Goal: Information Seeking & Learning: Learn about a topic

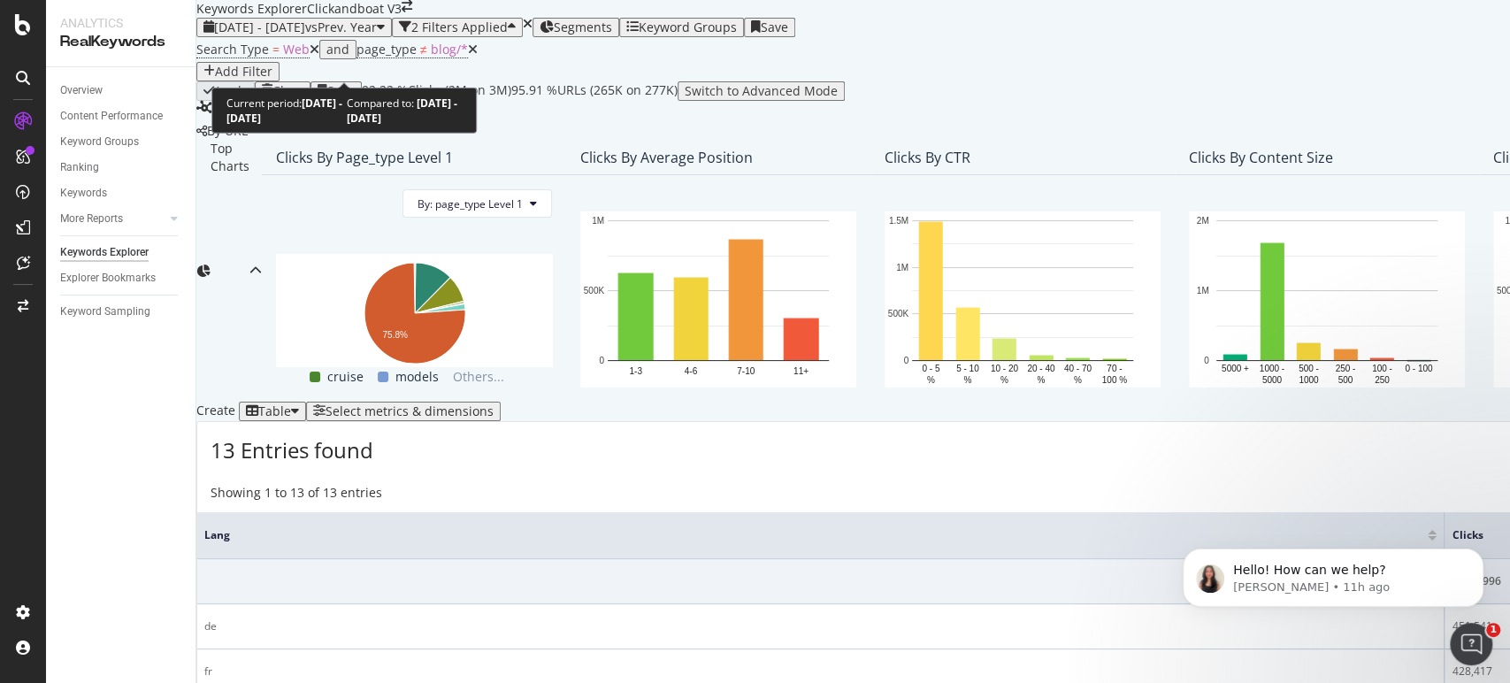
click at [377, 35] on span "vs Prev. Year" at bounding box center [341, 27] width 72 height 17
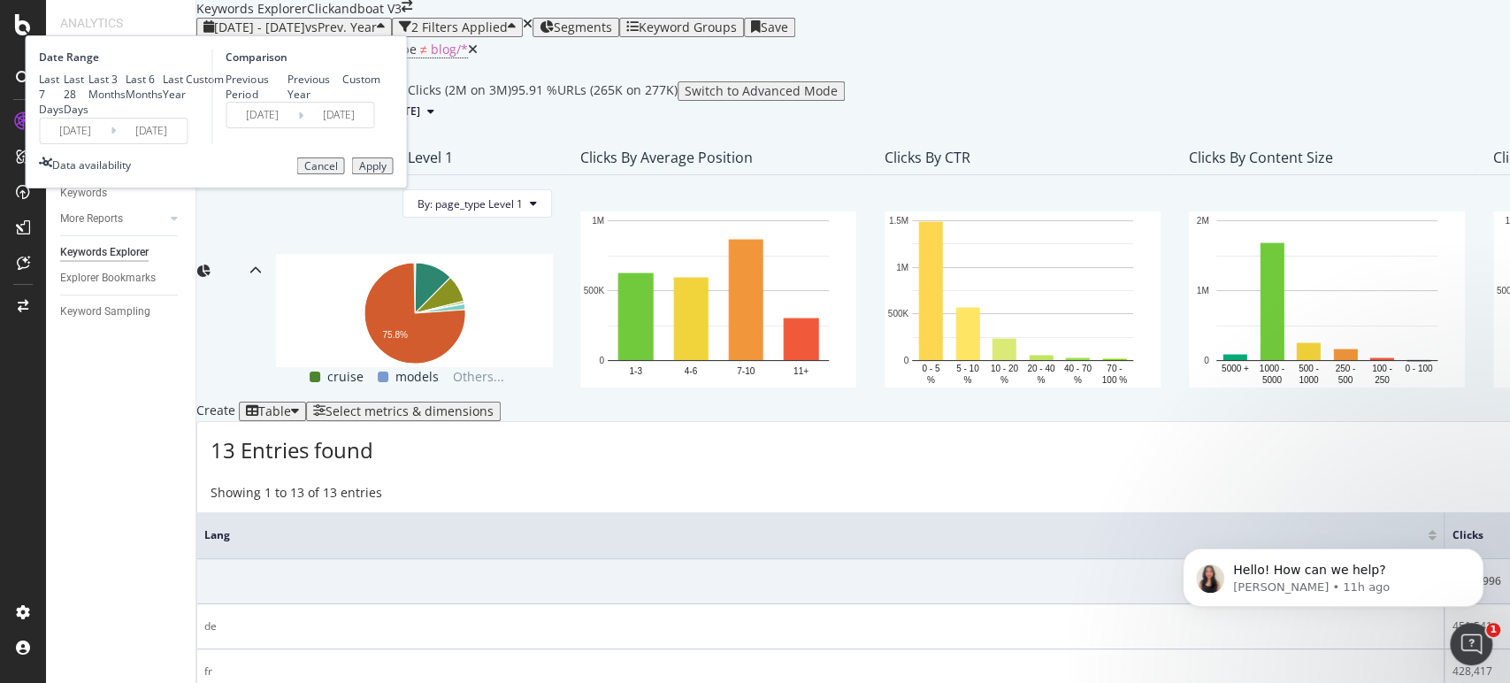
click at [187, 143] on input "[DATE]" at bounding box center [151, 131] width 71 height 25
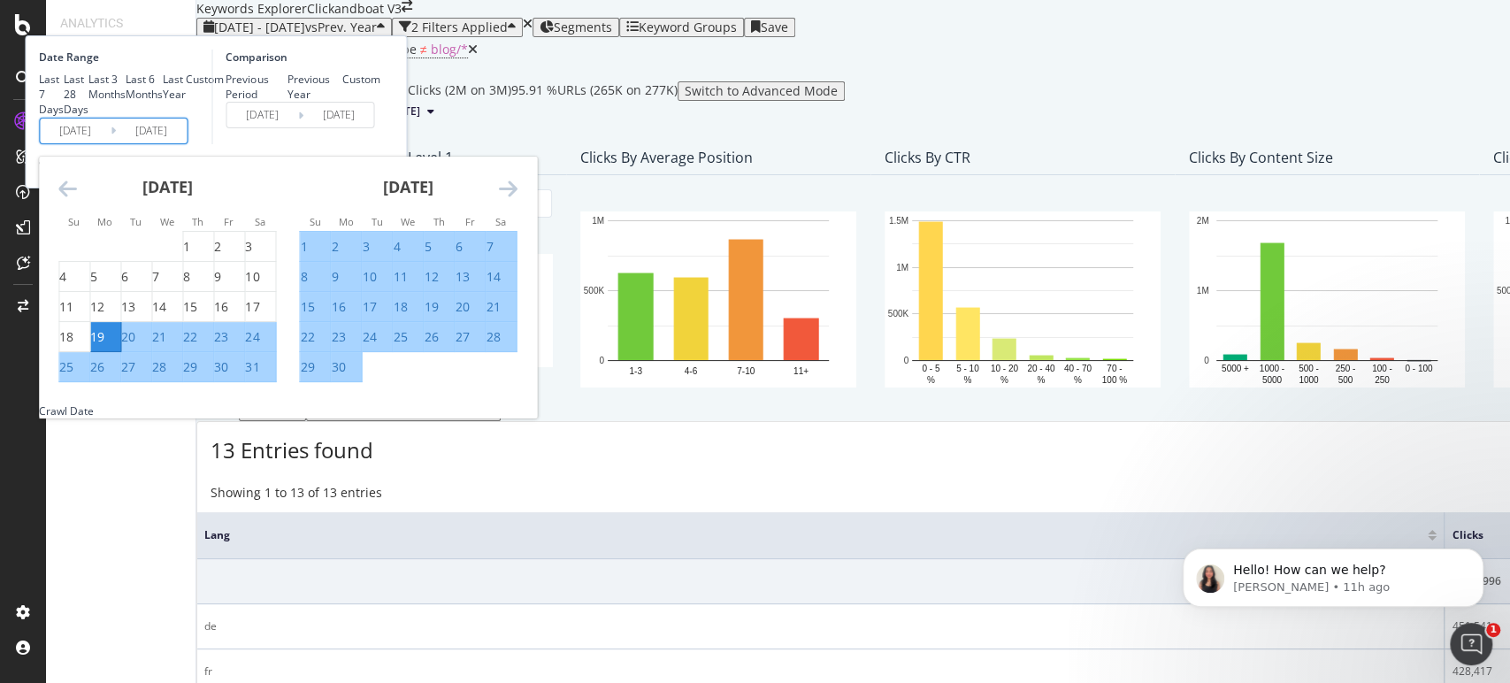
click at [379, 144] on div "Comparison Previous Period Previous Year Custom 2023/08/21 Navigate forward to …" at bounding box center [295, 97] width 168 height 95
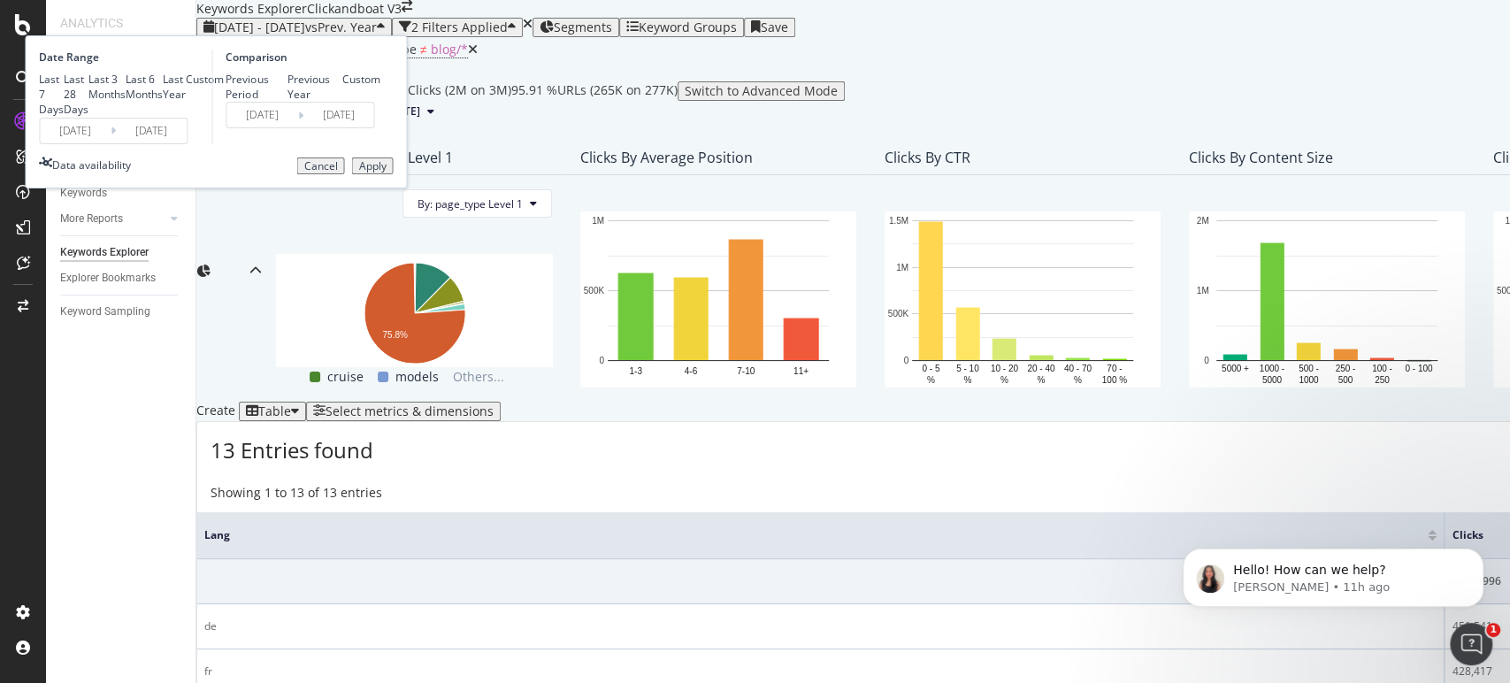
click at [694, 140] on div "By URL" at bounding box center [1480, 131] width 2569 height 18
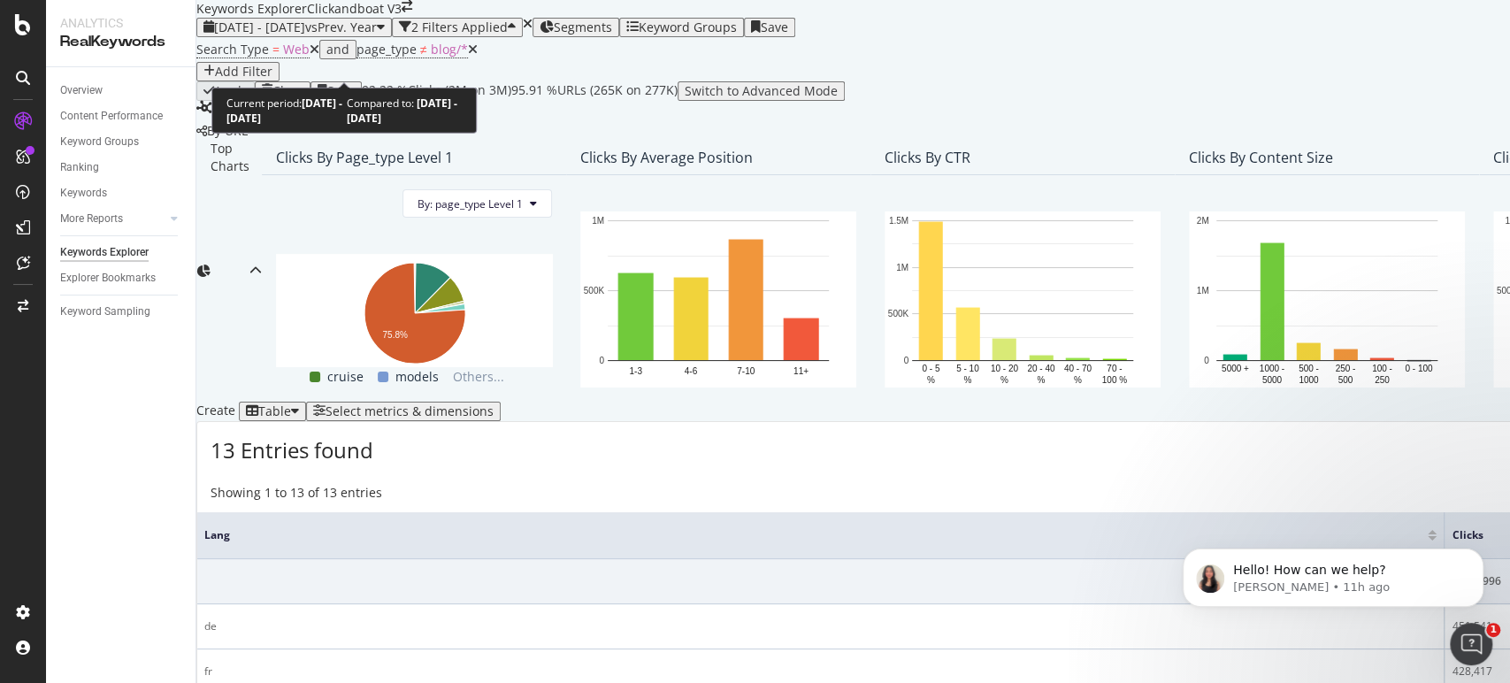
click at [377, 35] on span "vs Prev. Year" at bounding box center [341, 27] width 72 height 17
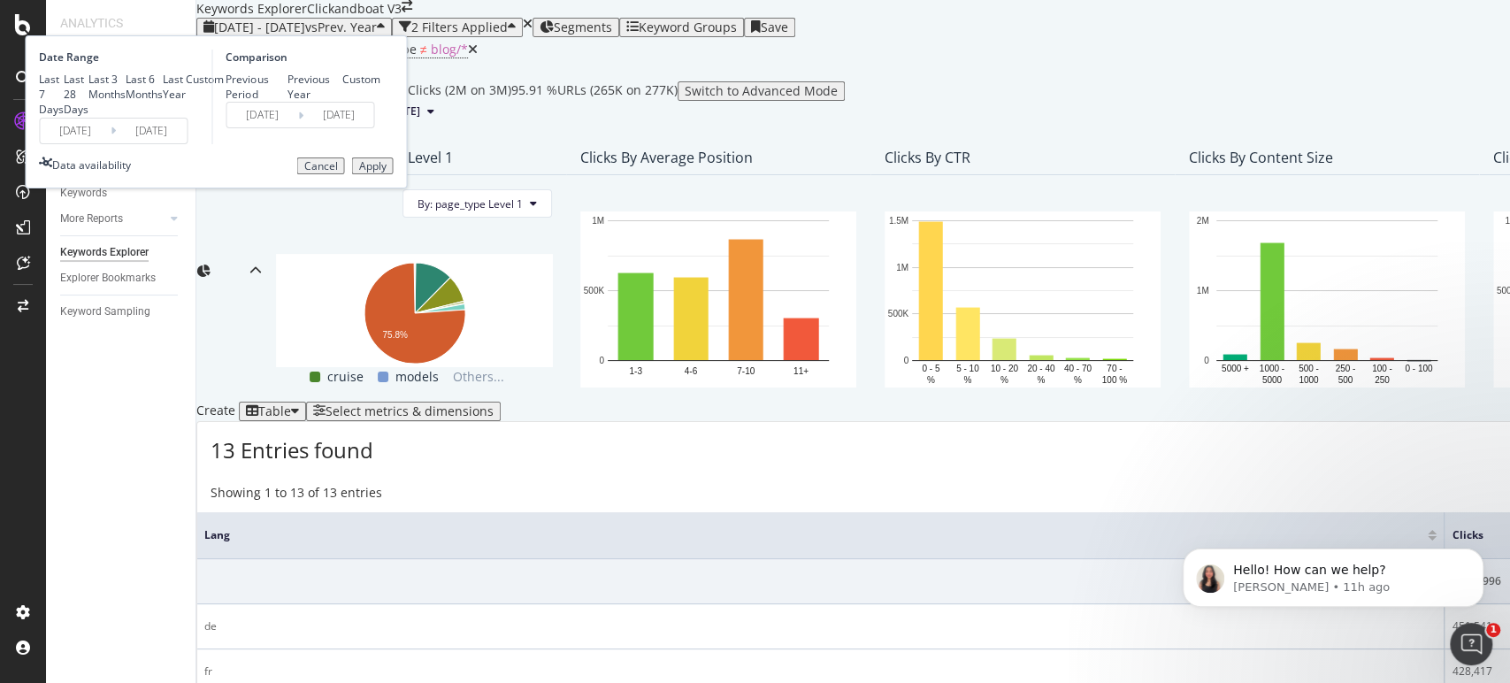
click at [187, 143] on input "2025/08/18" at bounding box center [151, 131] width 71 height 25
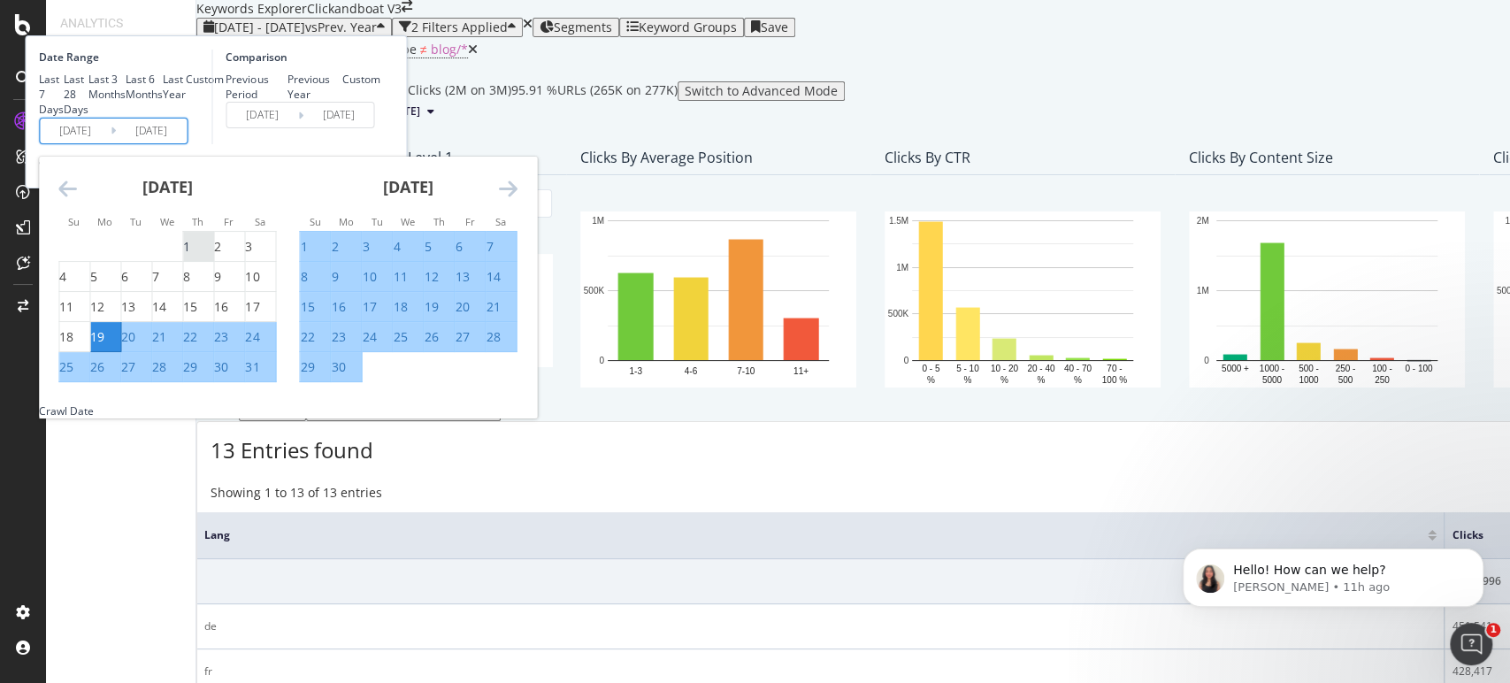
click at [190, 256] on div "1" at bounding box center [186, 247] width 7 height 18
type input "2024/08/01"
type input "2023/08/03"
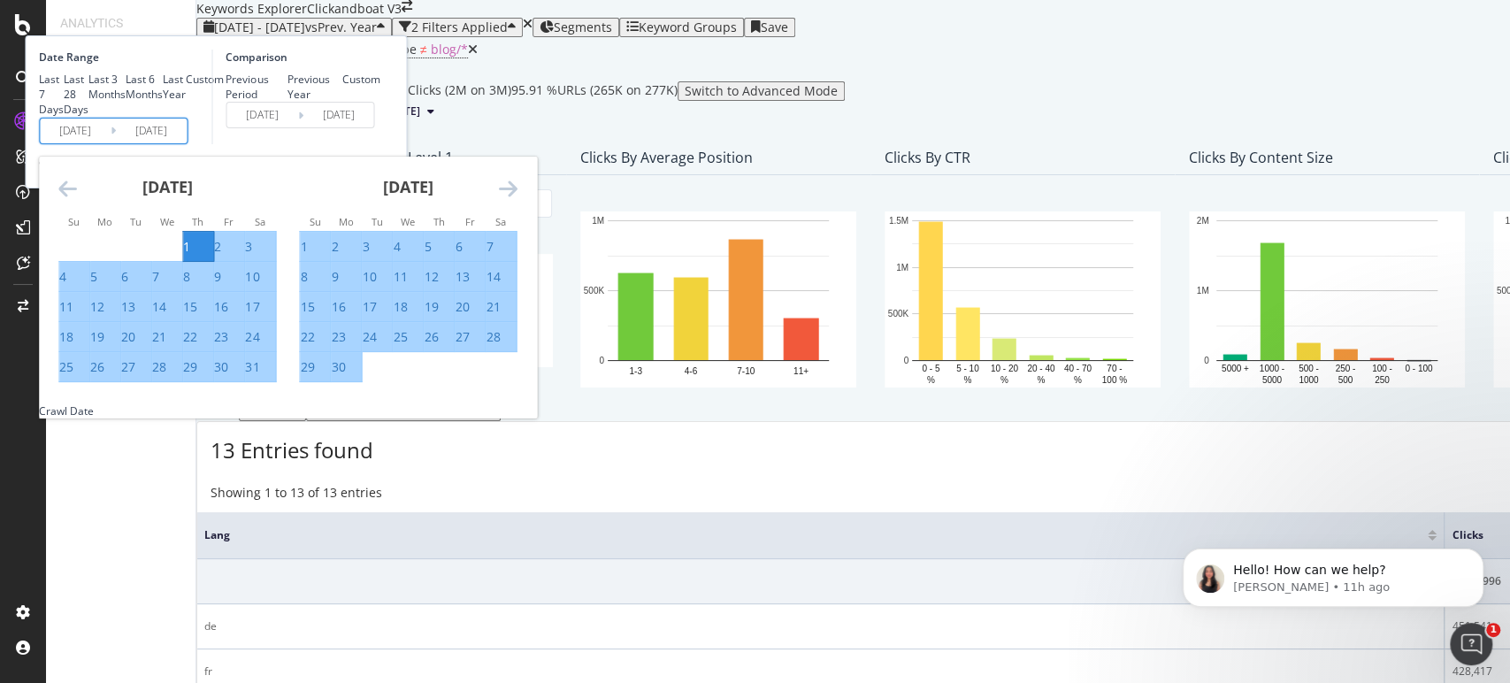
click at [517, 199] on icon "Move forward to switch to the next month." at bounding box center [507, 188] width 19 height 21
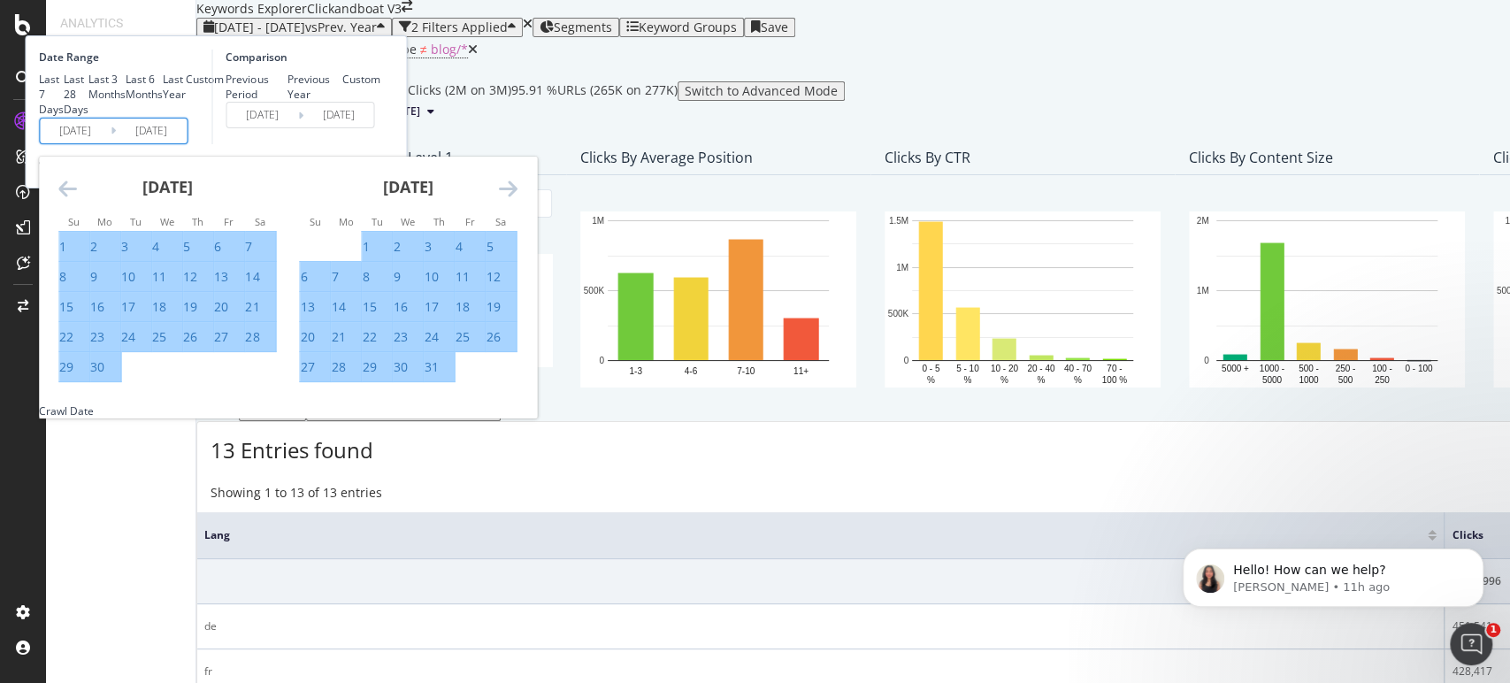
click at [517, 199] on icon "Move forward to switch to the next month." at bounding box center [507, 188] width 19 height 21
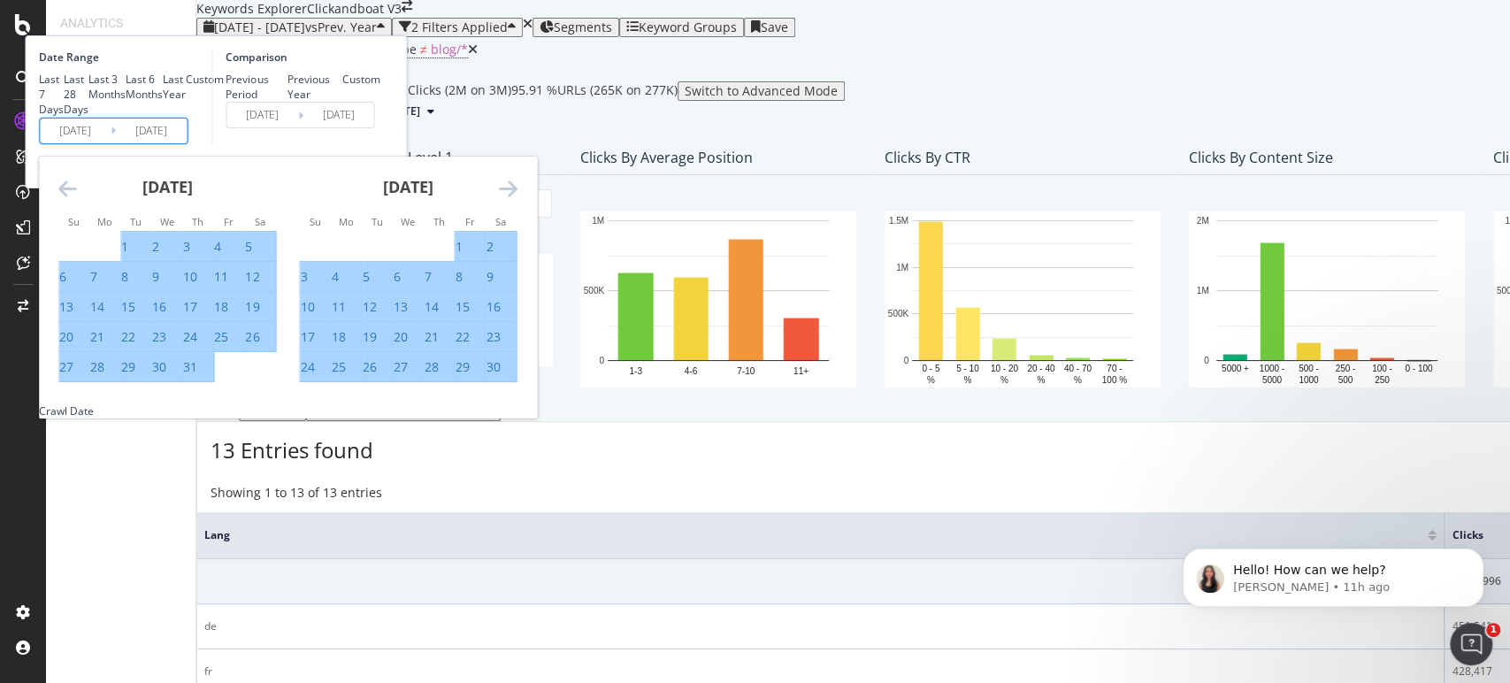
click at [517, 199] on icon "Move forward to switch to the next month." at bounding box center [507, 188] width 19 height 21
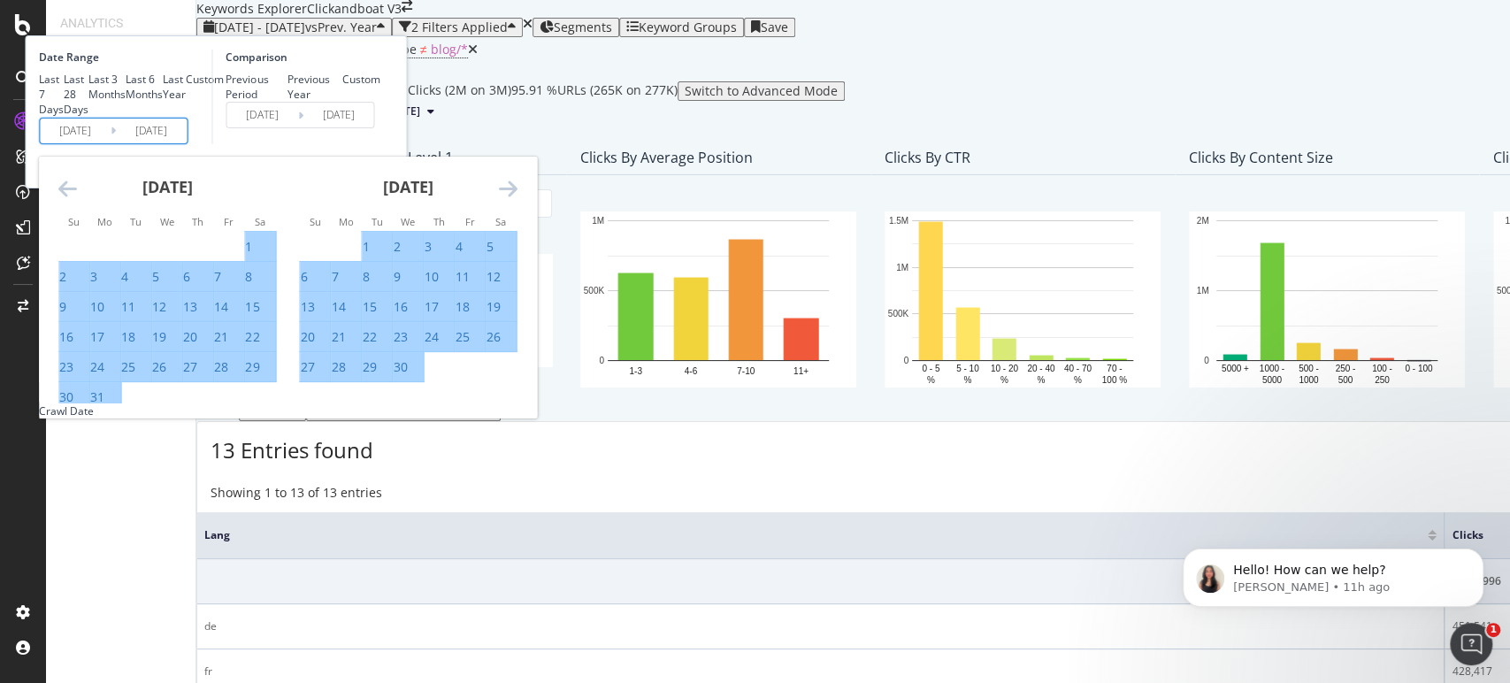
click at [517, 199] on icon "Move forward to switch to the next month." at bounding box center [507, 188] width 19 height 21
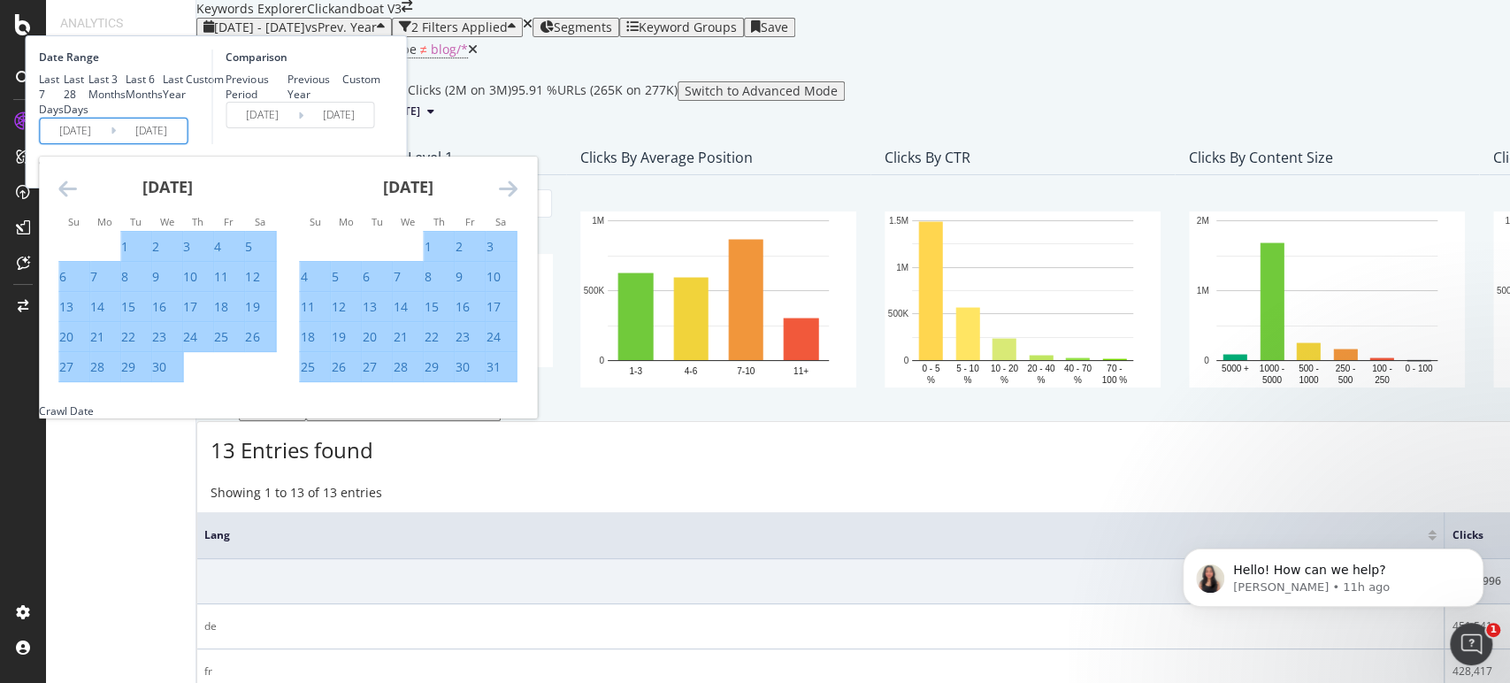
click at [517, 199] on icon "Move forward to switch to the next month." at bounding box center [507, 188] width 19 height 21
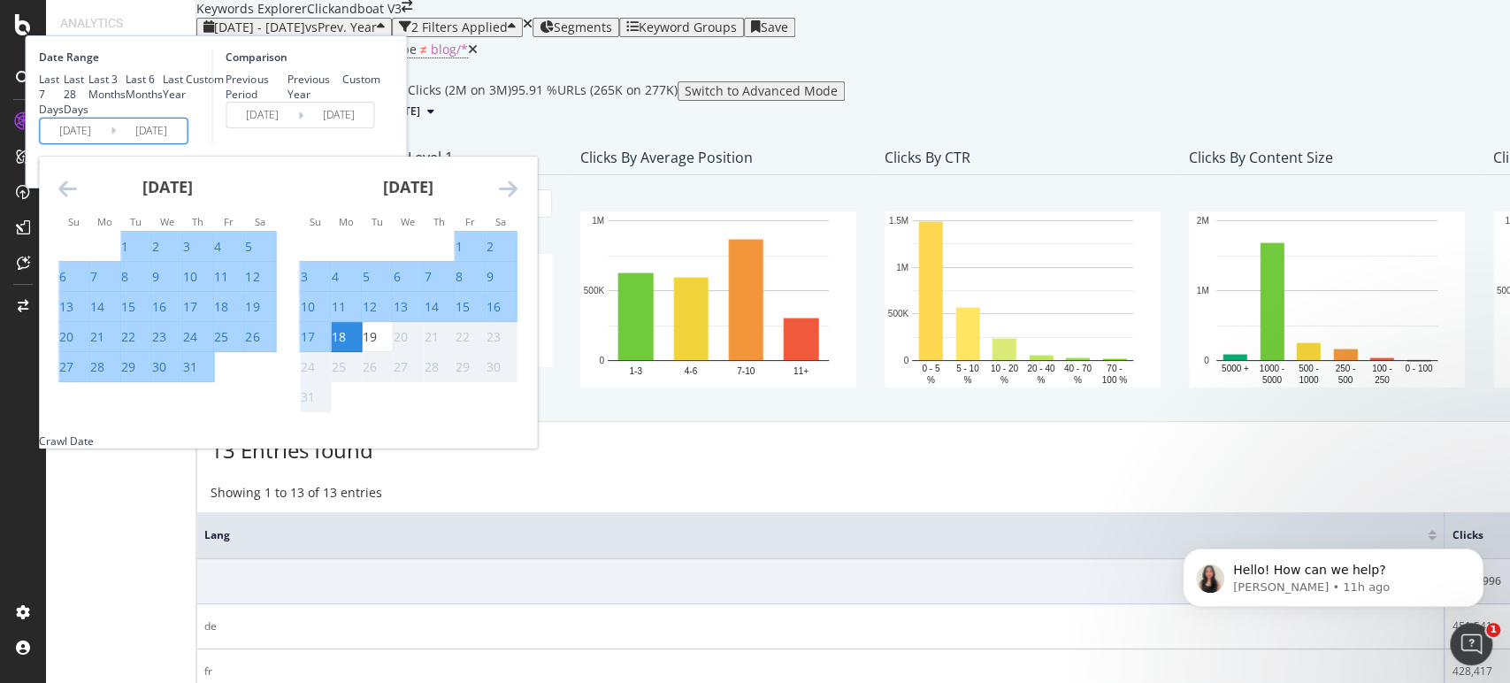
click at [517, 199] on icon "Move forward to switch to the next month." at bounding box center [507, 188] width 19 height 21
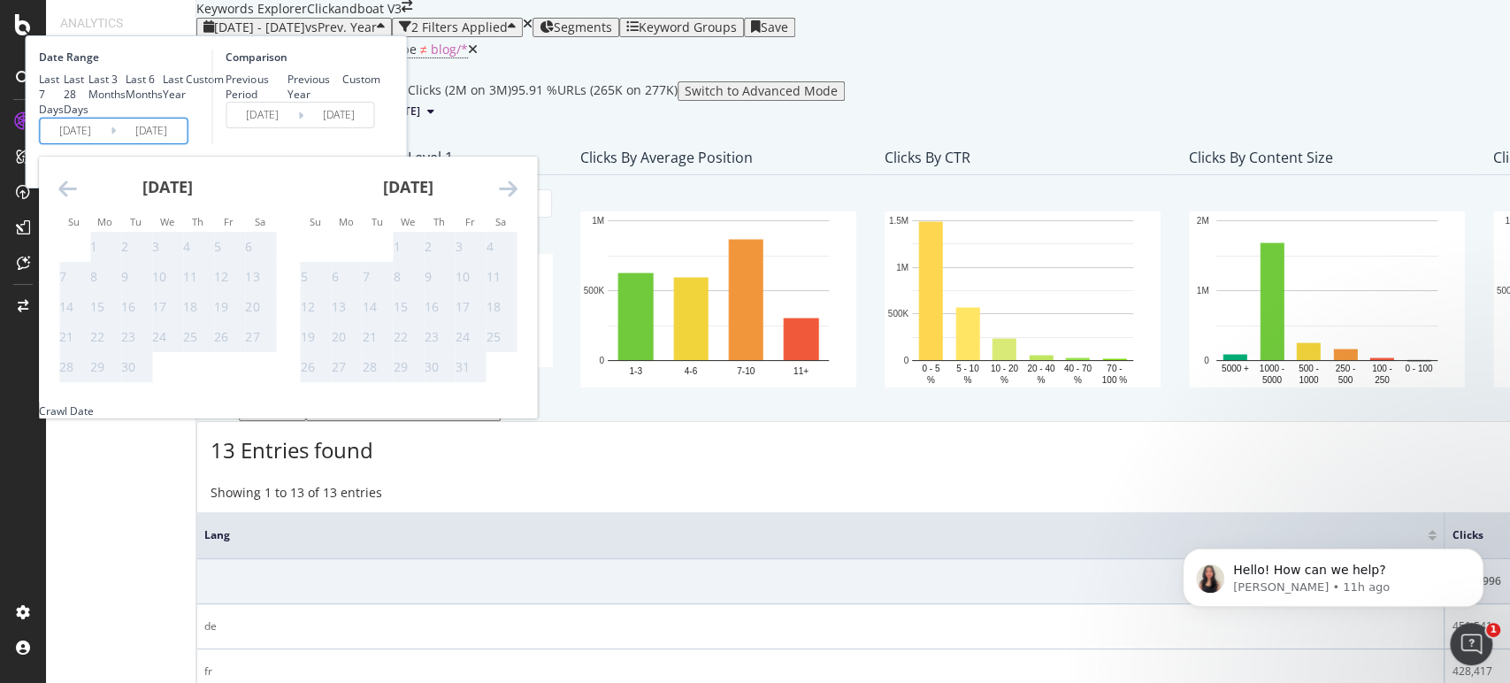
click at [517, 199] on icon "Move forward to switch to the next month." at bounding box center [507, 188] width 19 height 21
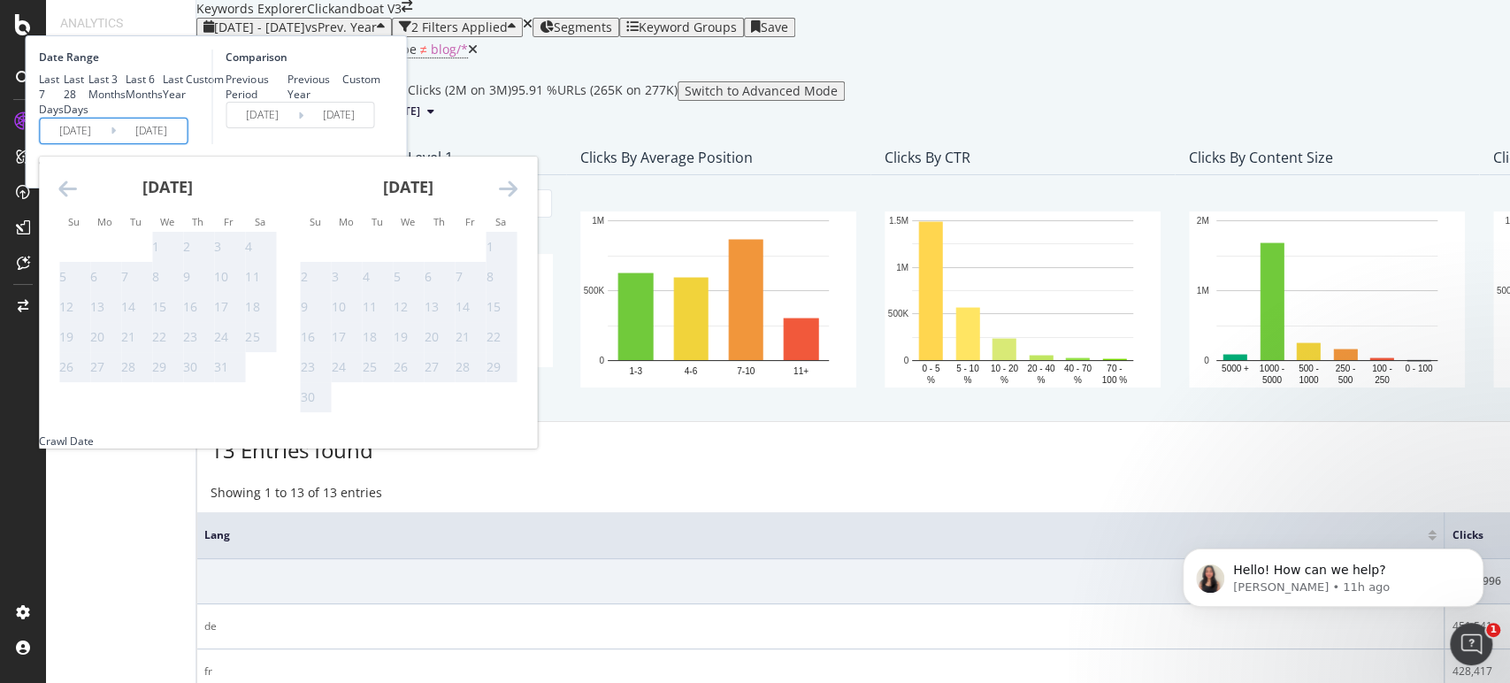
click at [77, 199] on icon "Move backward to switch to the previous month." at bounding box center [67, 188] width 19 height 21
click at [379, 144] on div "Comparison Previous Period Previous Year Custom 2023/08/03 Navigate forward to …" at bounding box center [295, 97] width 168 height 95
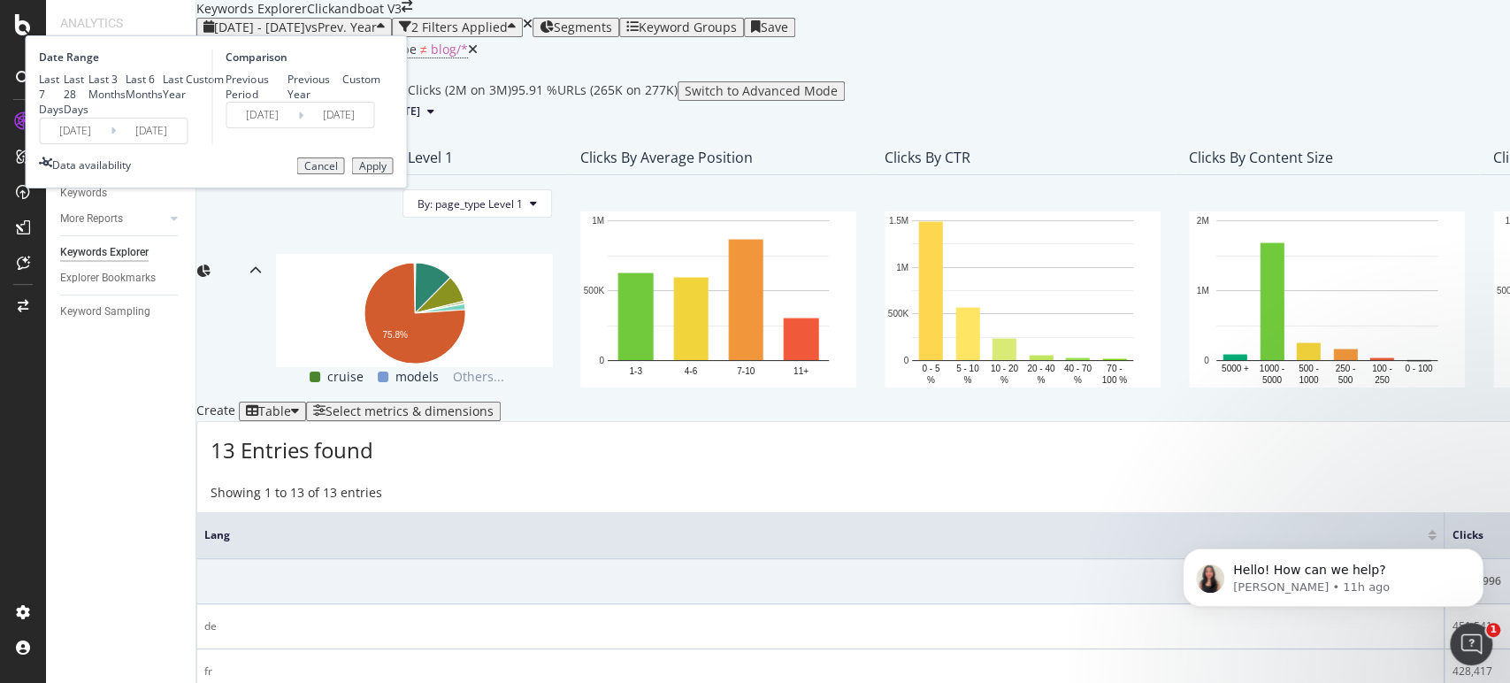
click at [386, 172] on div "Apply" at bounding box center [371, 166] width 27 height 12
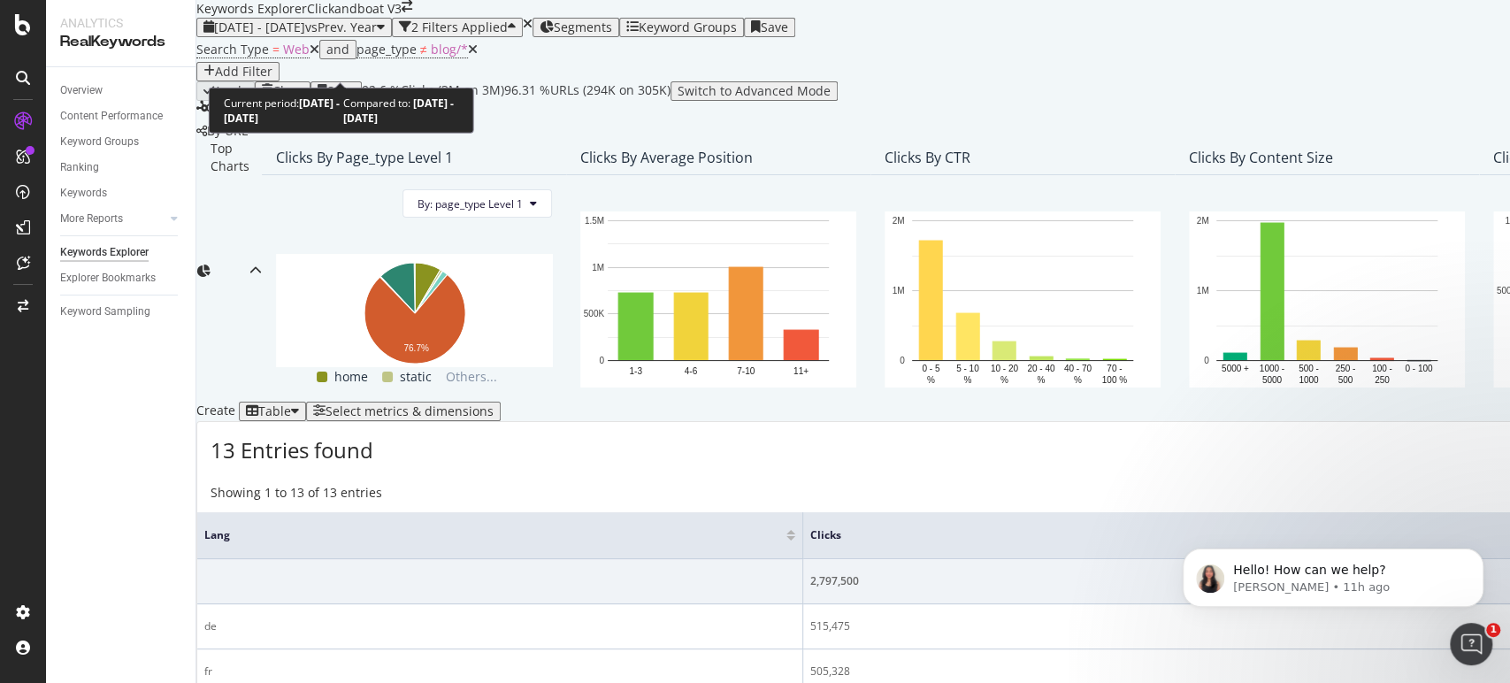
click at [382, 34] on div "2024 Aug. 1st - 2025 Aug. 18th vs Prev. Year" at bounding box center [293, 27] width 181 height 14
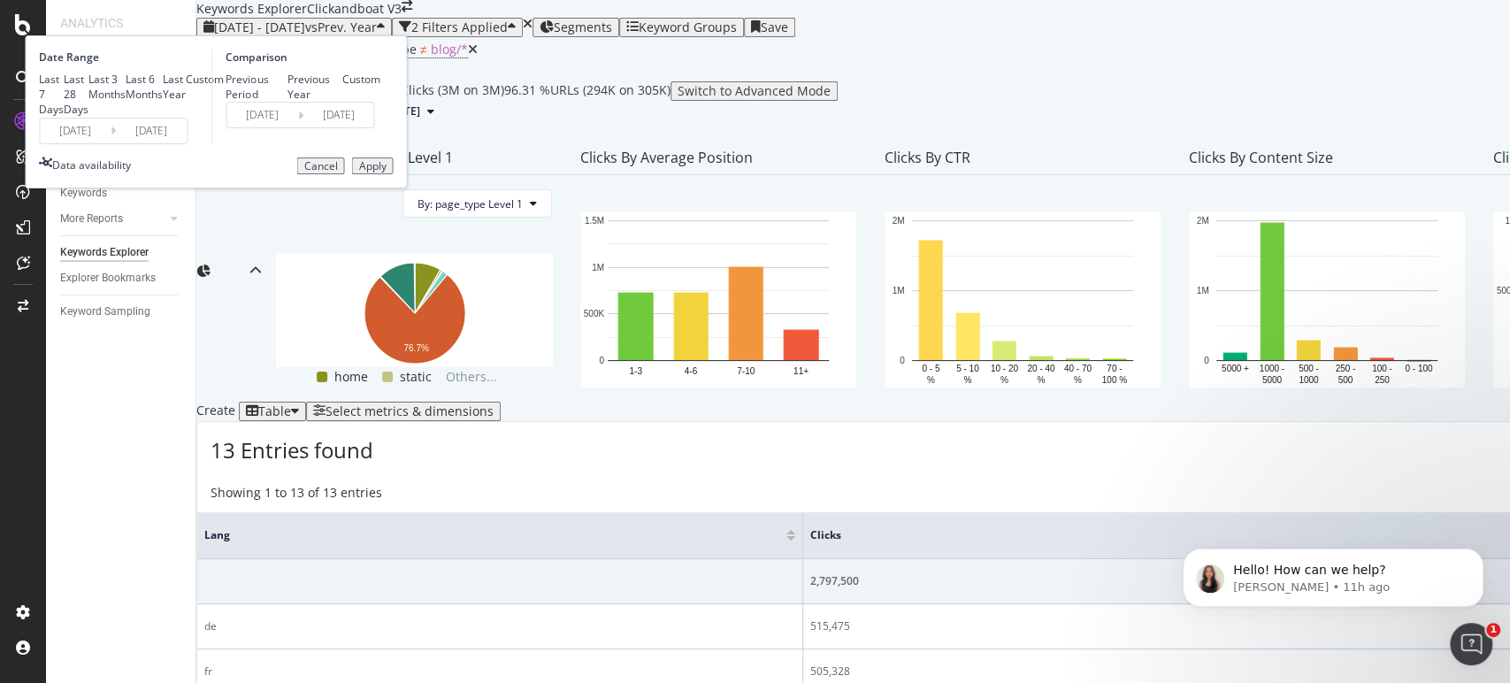
click at [186, 102] on div "Last Year" at bounding box center [174, 87] width 23 height 30
type input "2024/08/20"
type input "2025/08/19"
type input "2023/08/22"
type input "2024/08/20"
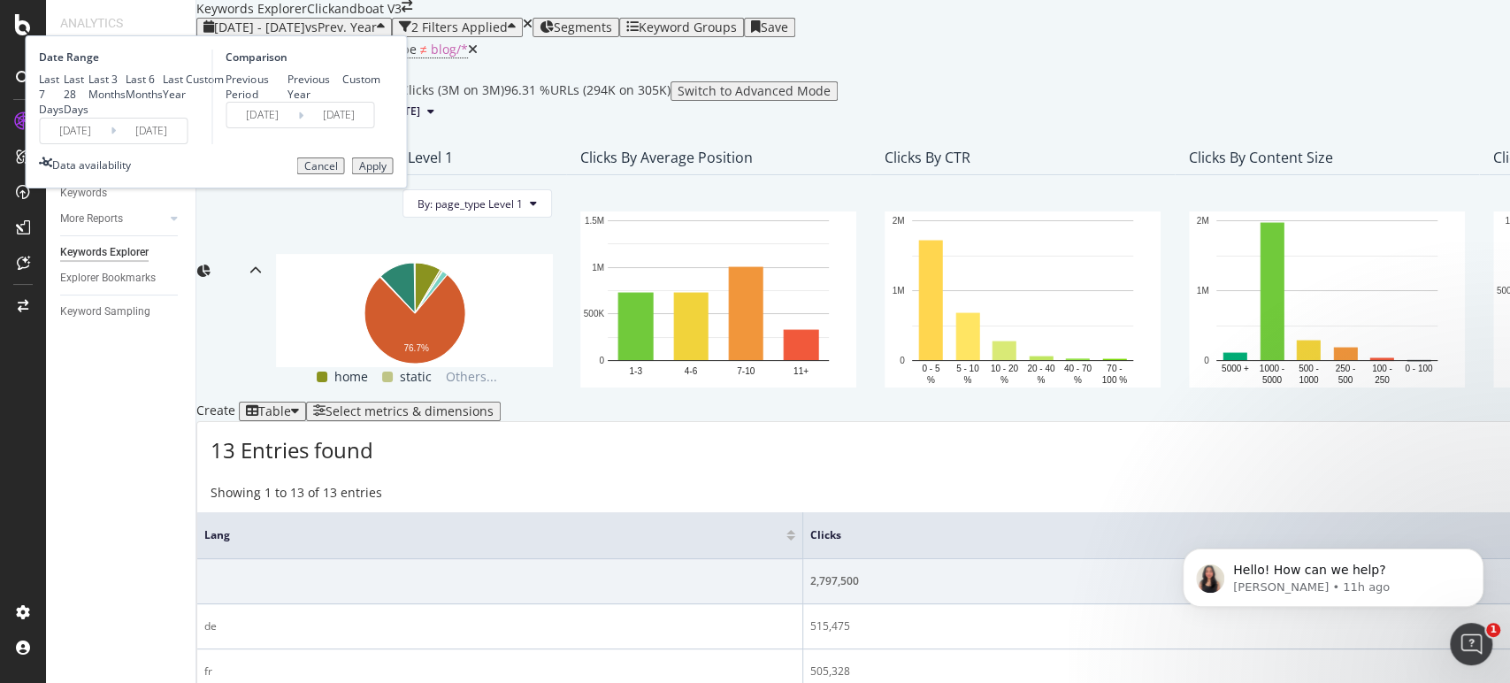
click at [386, 172] on div "Apply" at bounding box center [371, 166] width 27 height 12
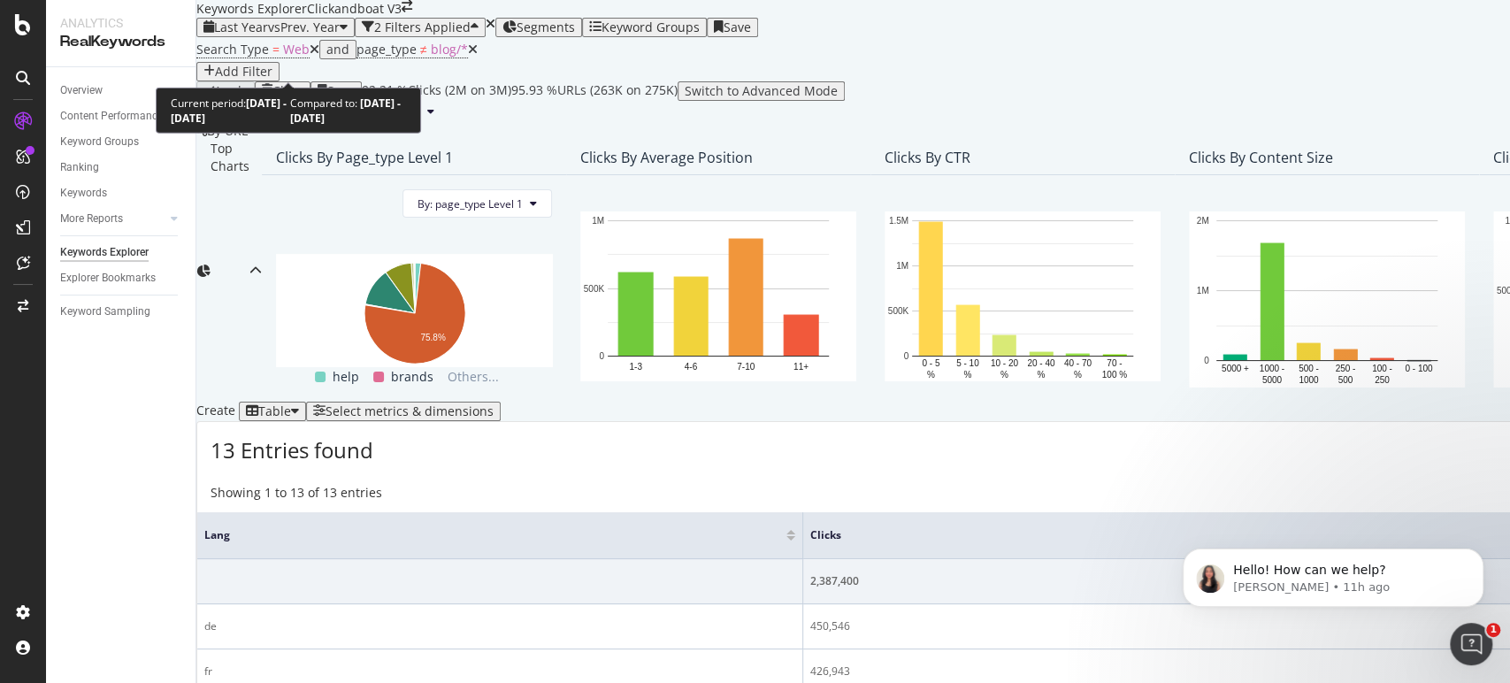
click at [333, 35] on span "vs Prev. Year" at bounding box center [304, 27] width 72 height 17
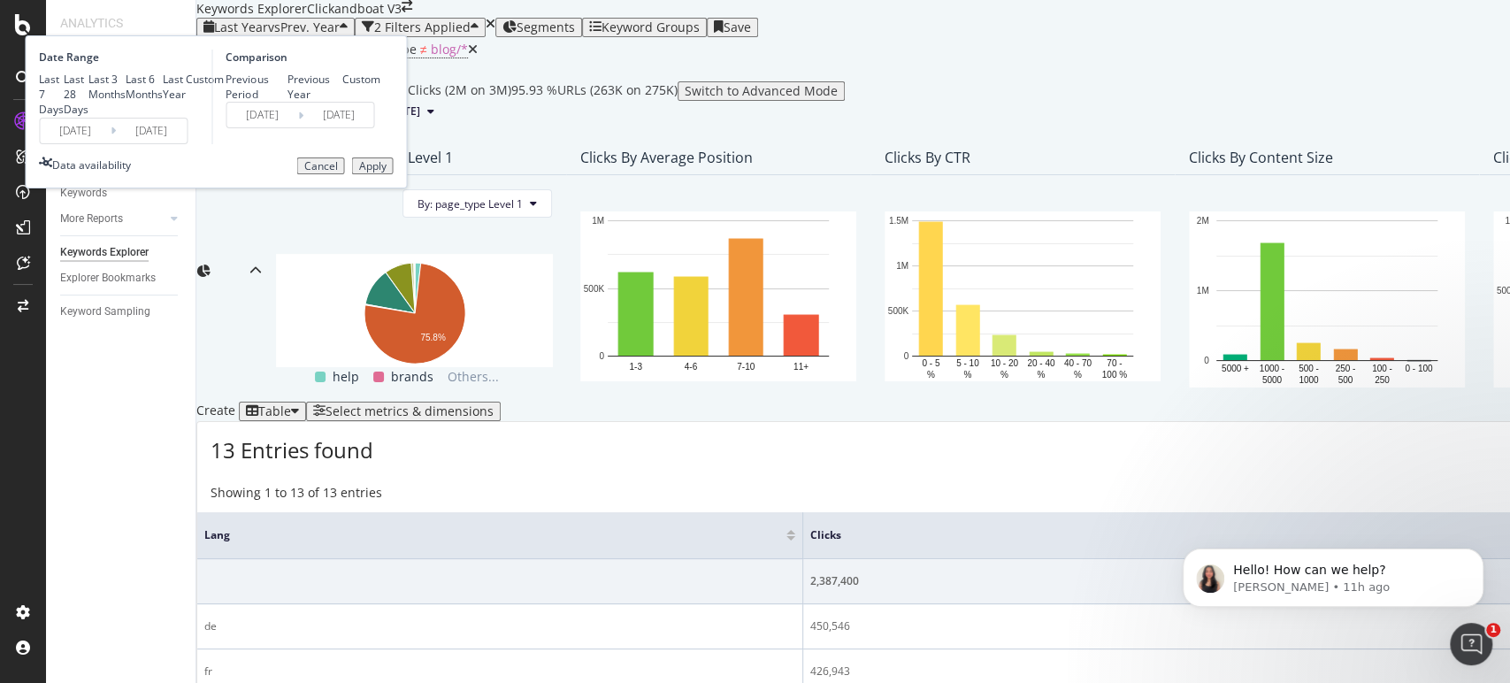
scroll to position [393, 0]
click at [776, 422] on div "13 Entries found Add to Custom Report Export as CSV" at bounding box center [1481, 443] width 2568 height 43
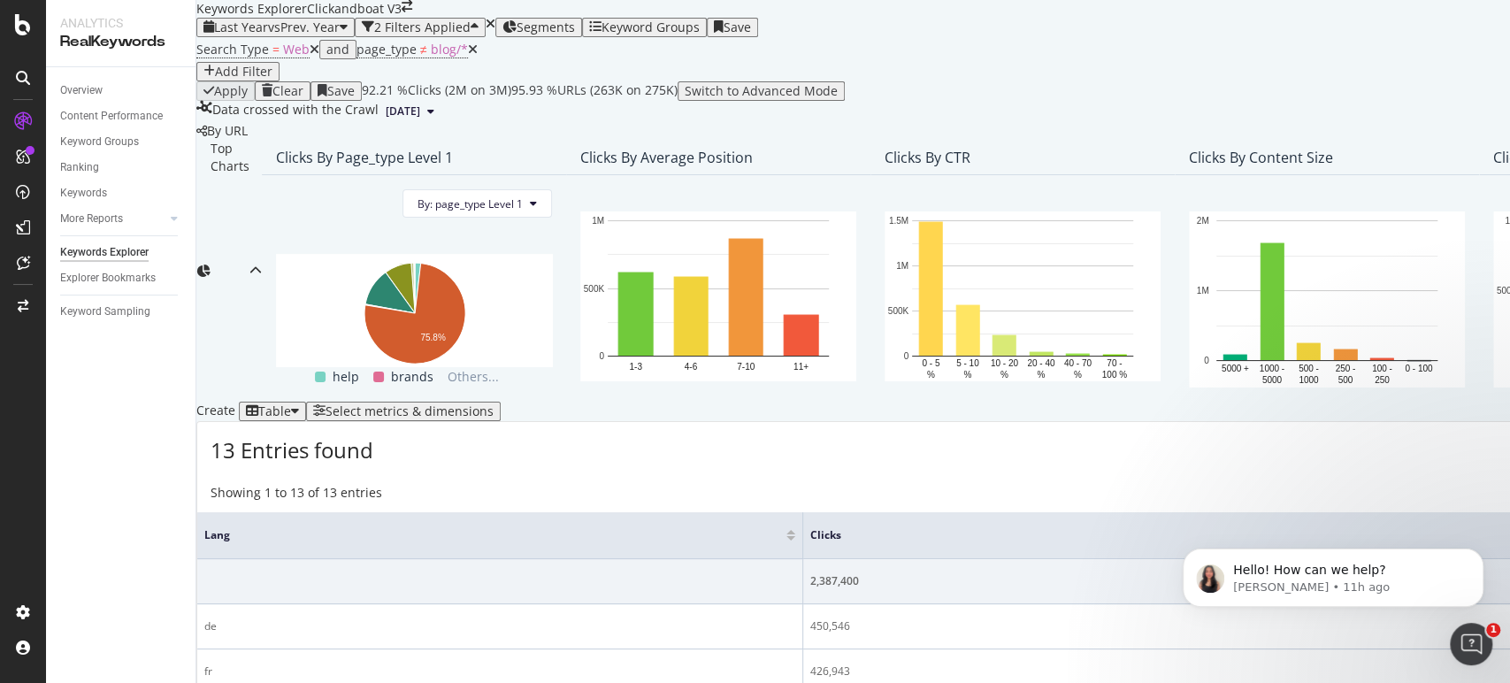
scroll to position [0, 0]
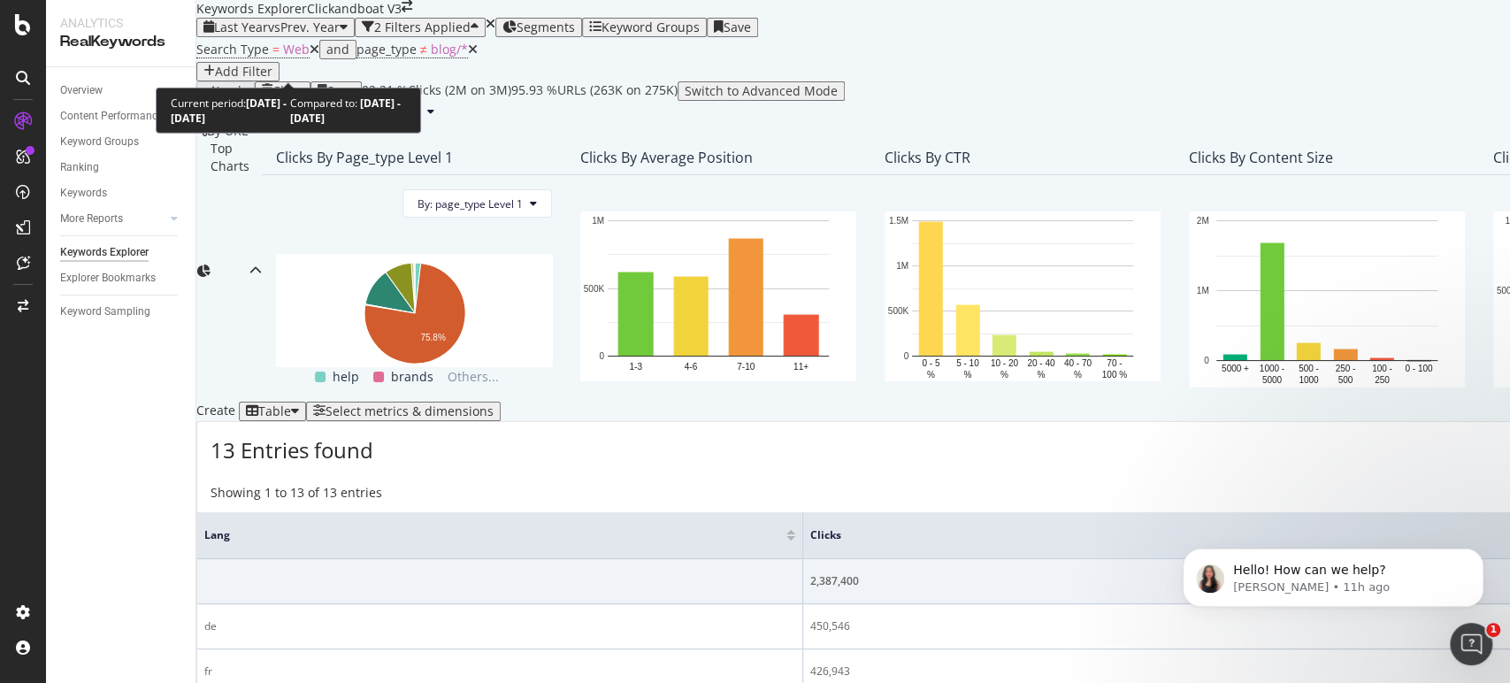
click at [337, 35] on span "vs Prev. Year" at bounding box center [304, 27] width 72 height 17
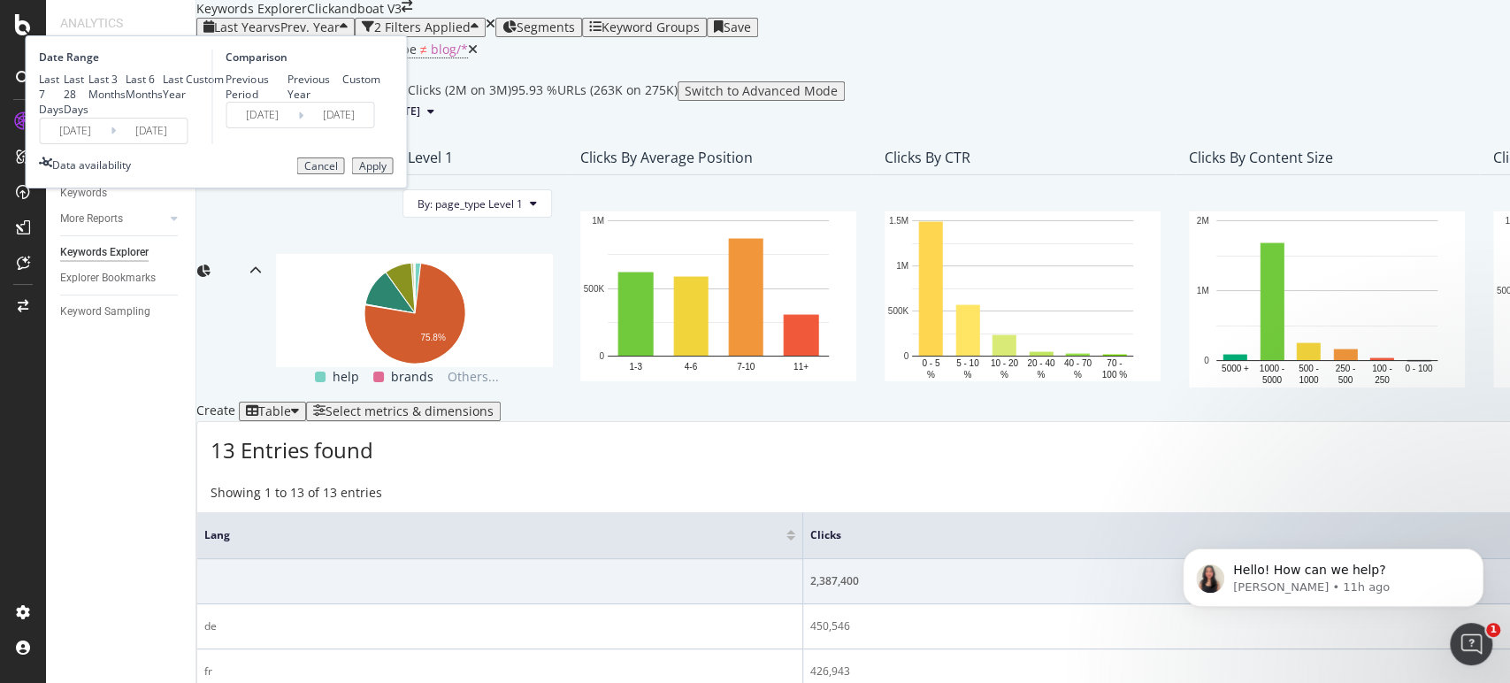
click at [386, 172] on div "Apply" at bounding box center [371, 166] width 27 height 12
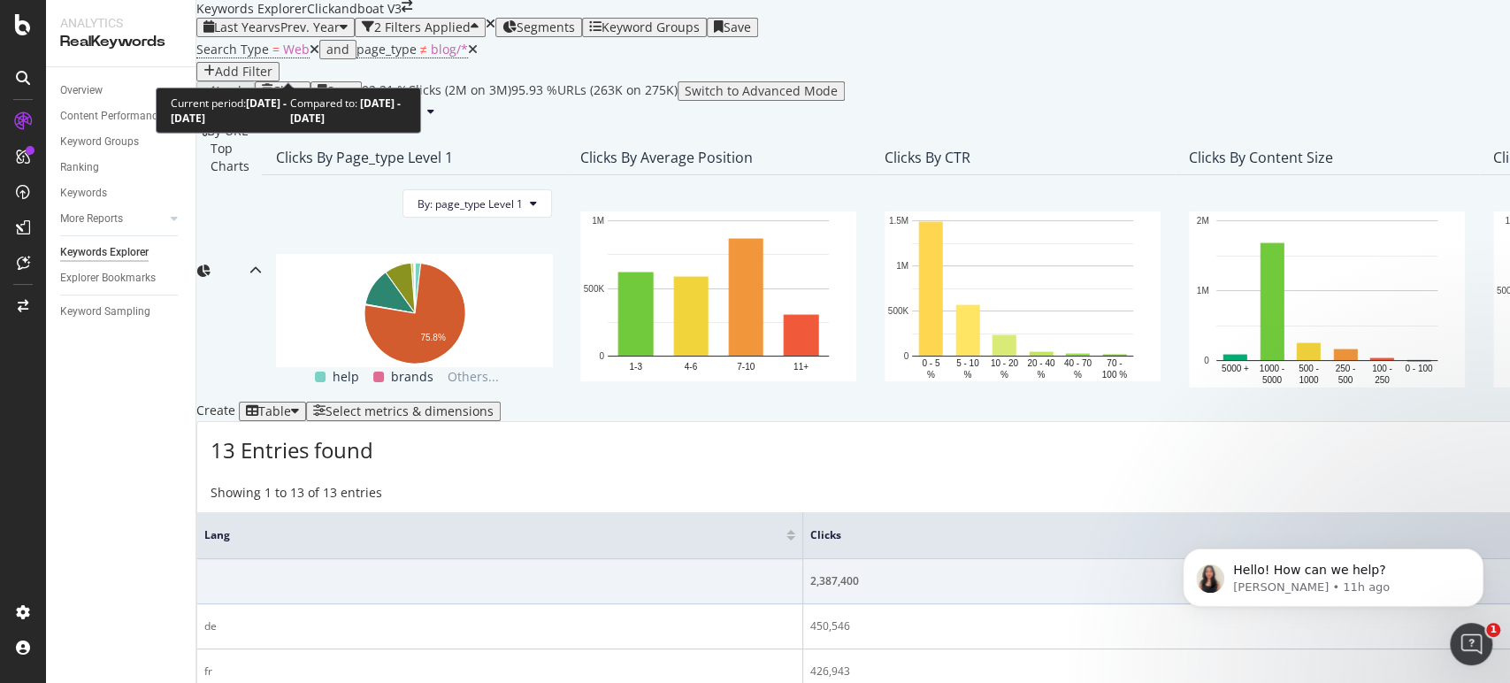
click at [348, 34] on icon "button" at bounding box center [344, 27] width 8 height 14
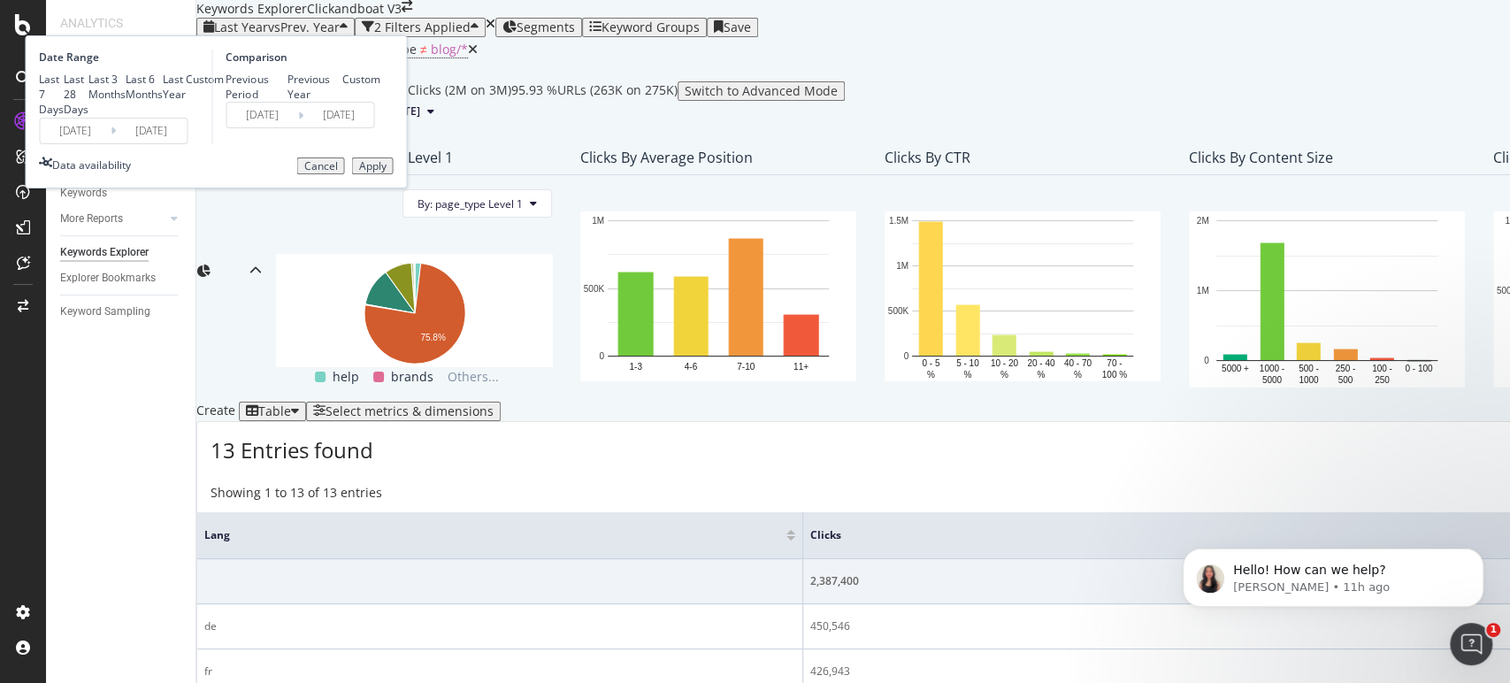
click at [393, 175] on button "Apply" at bounding box center [372, 166] width 42 height 18
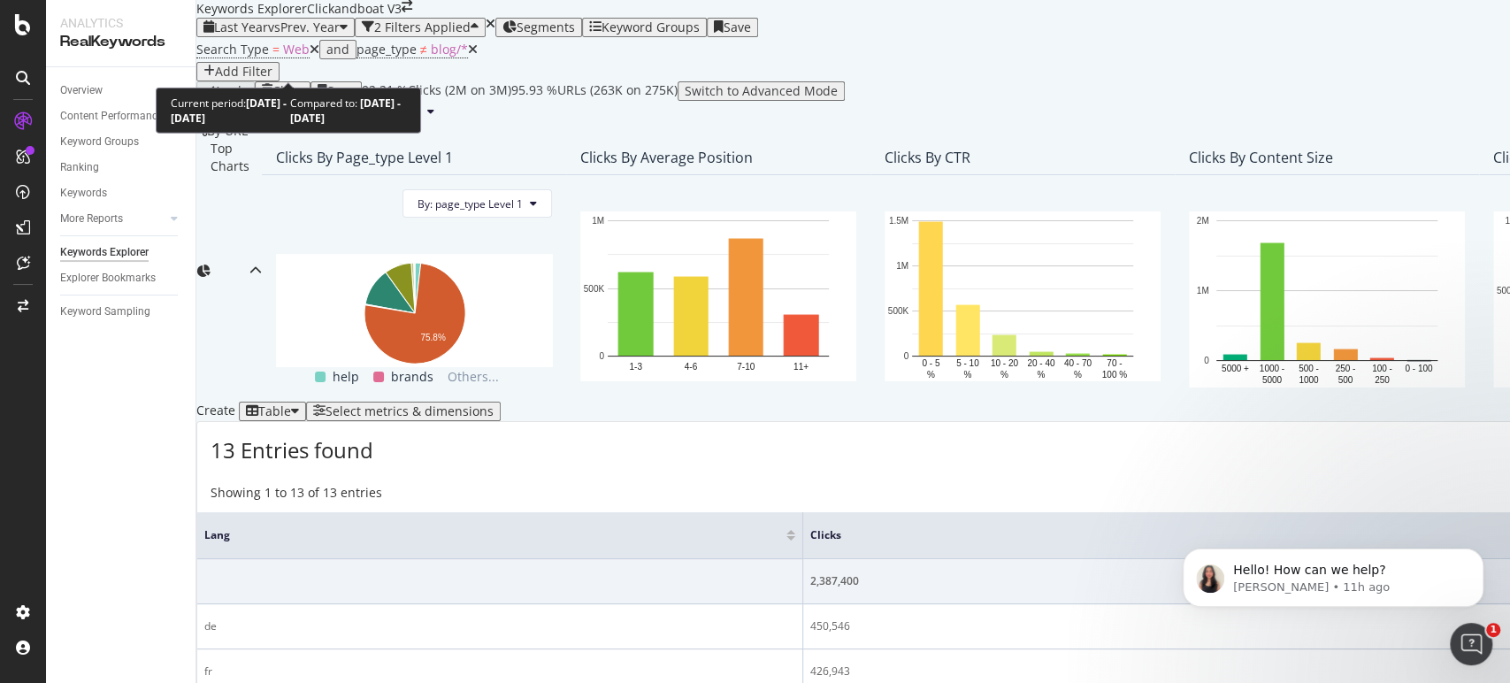
click at [303, 35] on span "vs Prev. Year" at bounding box center [304, 27] width 72 height 17
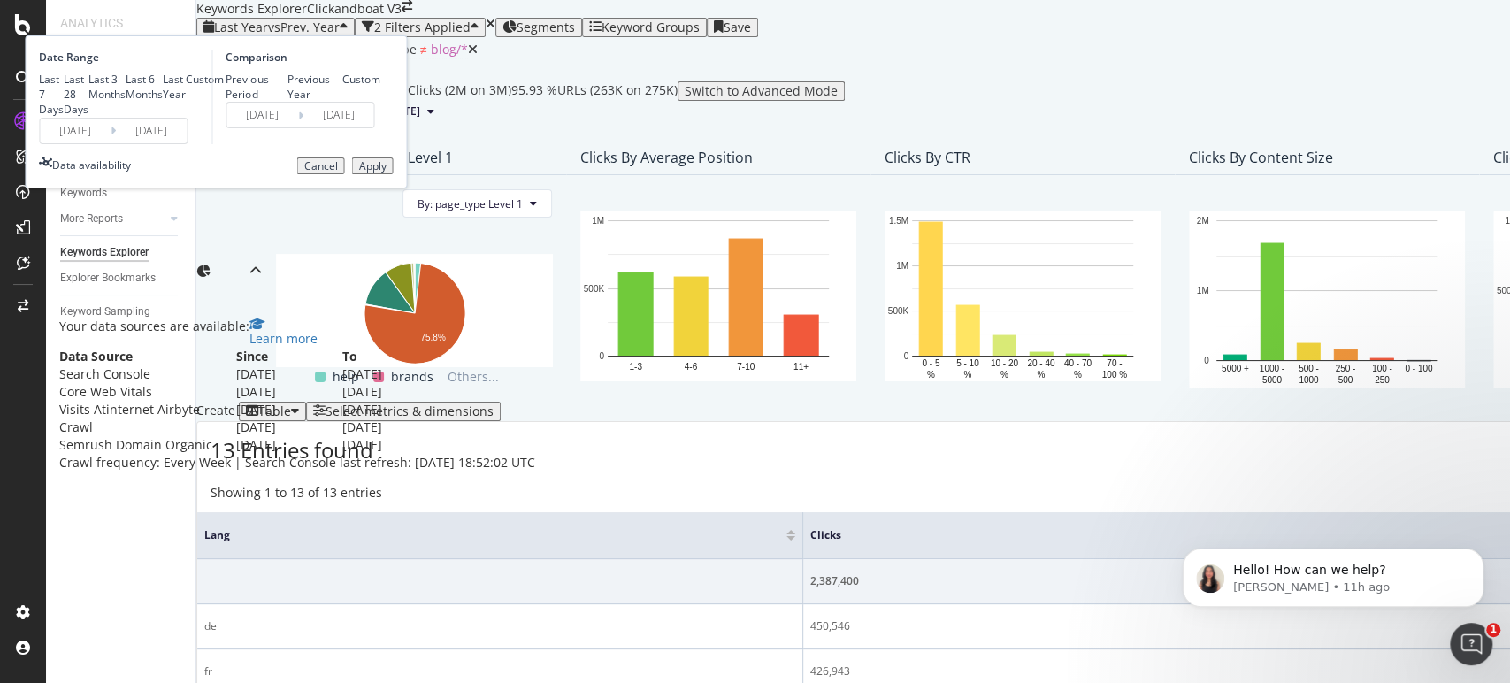
click at [131, 172] on div "Data availability" at bounding box center [91, 164] width 79 height 15
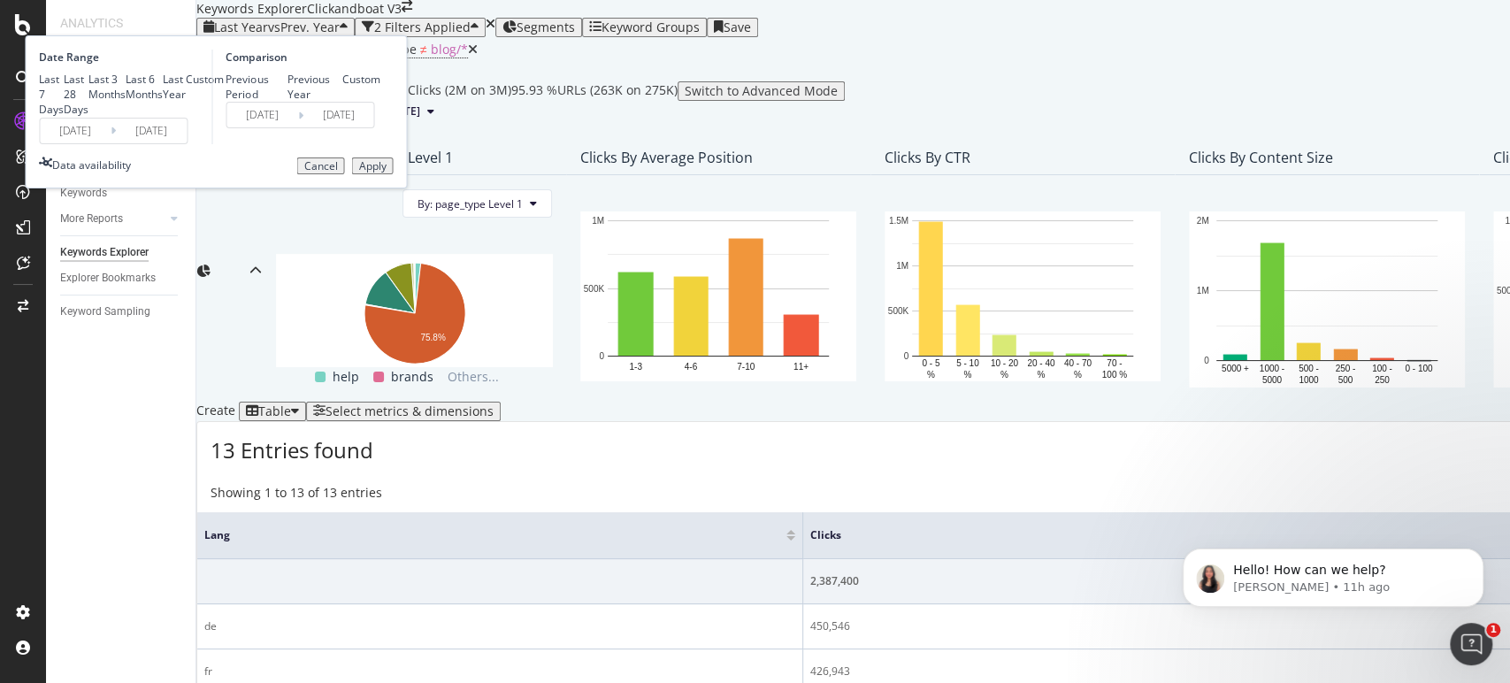
click at [393, 175] on button "Apply" at bounding box center [372, 166] width 42 height 18
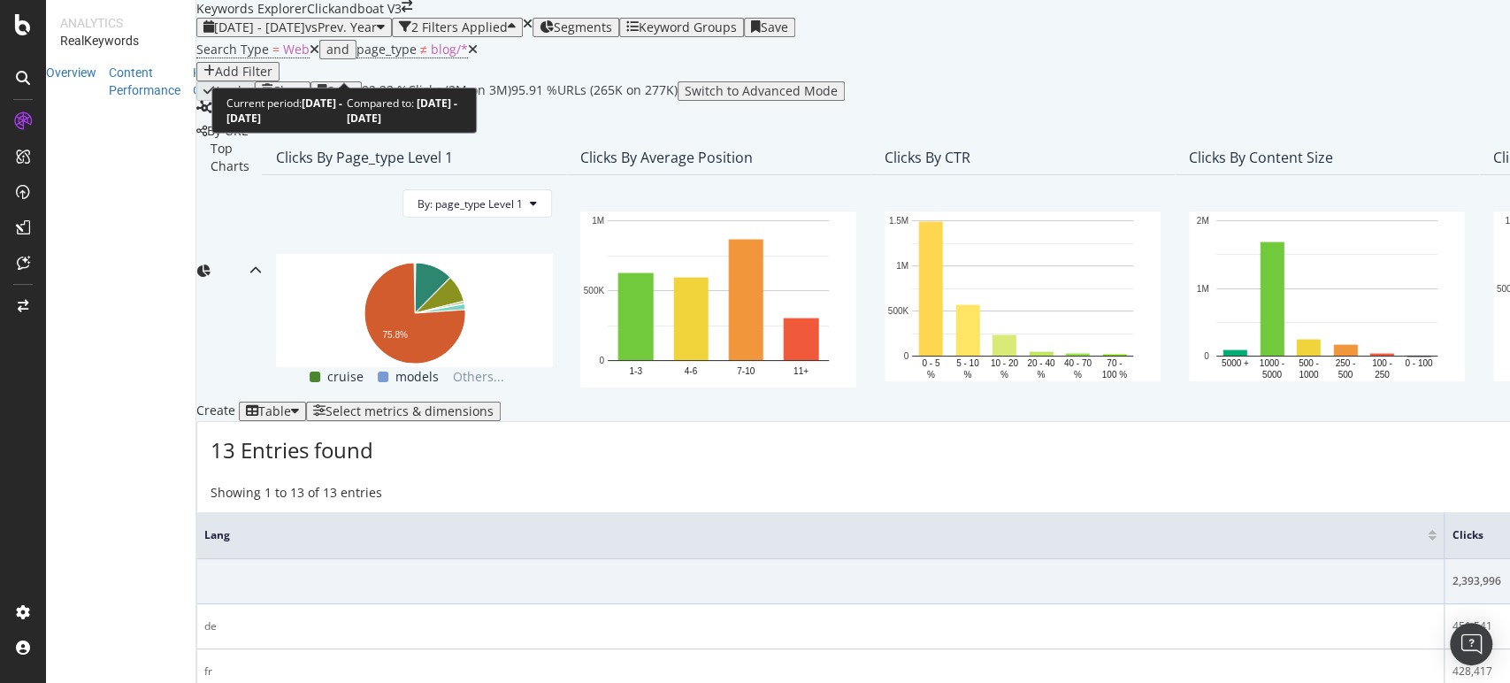
click at [385, 34] on icon "button" at bounding box center [381, 27] width 8 height 14
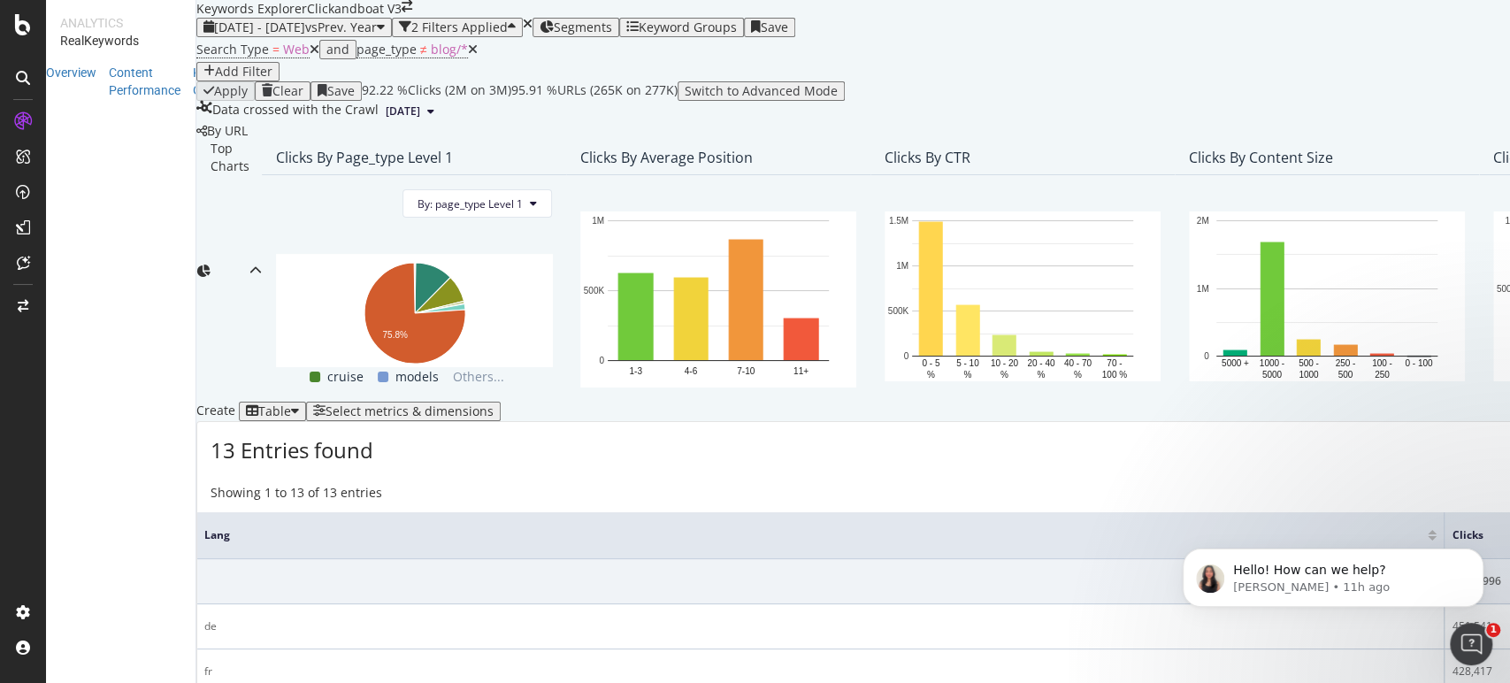
click at [793, 196] on div "By URL Top Charts Clicks By page_type Level 1 By: page_type Level 1 Hold CTRL w…" at bounding box center [1480, 675] width 2569 height 1106
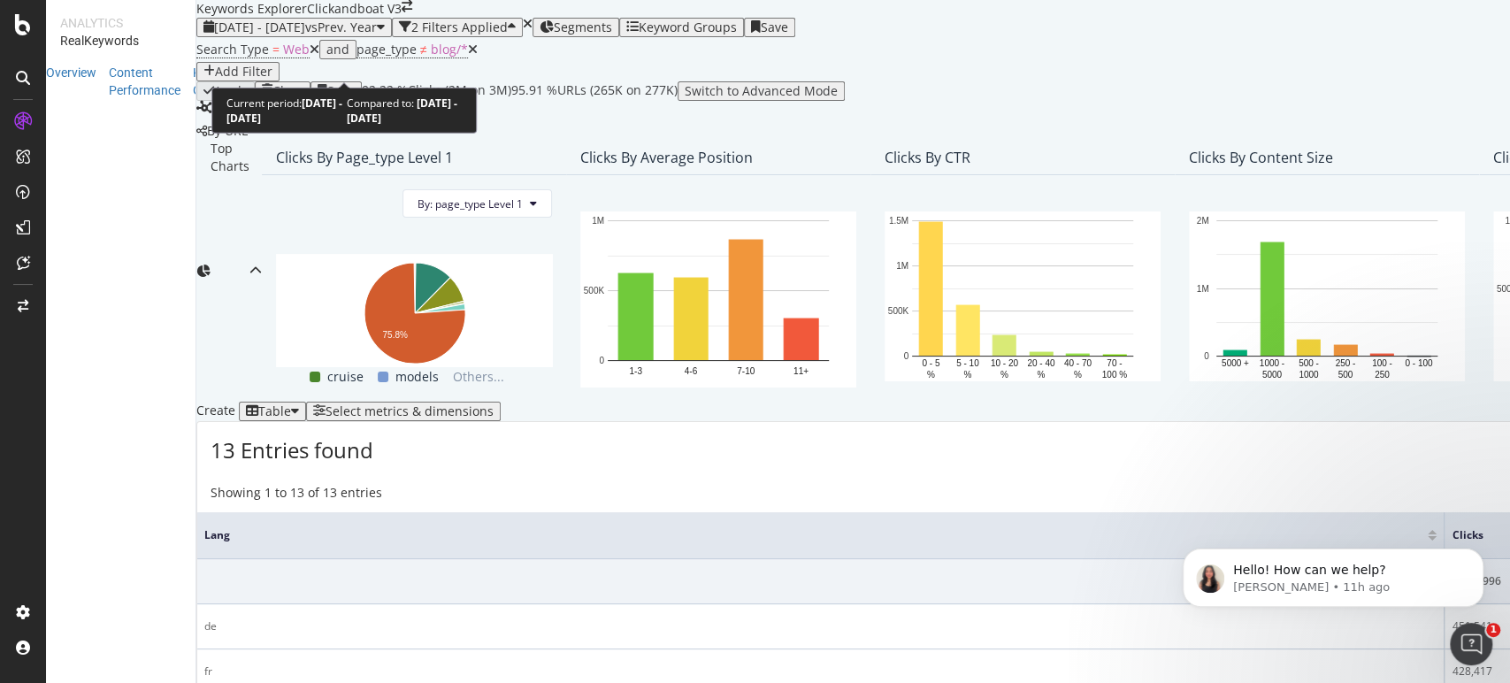
click at [377, 35] on span "vs Prev. Year" at bounding box center [341, 27] width 72 height 17
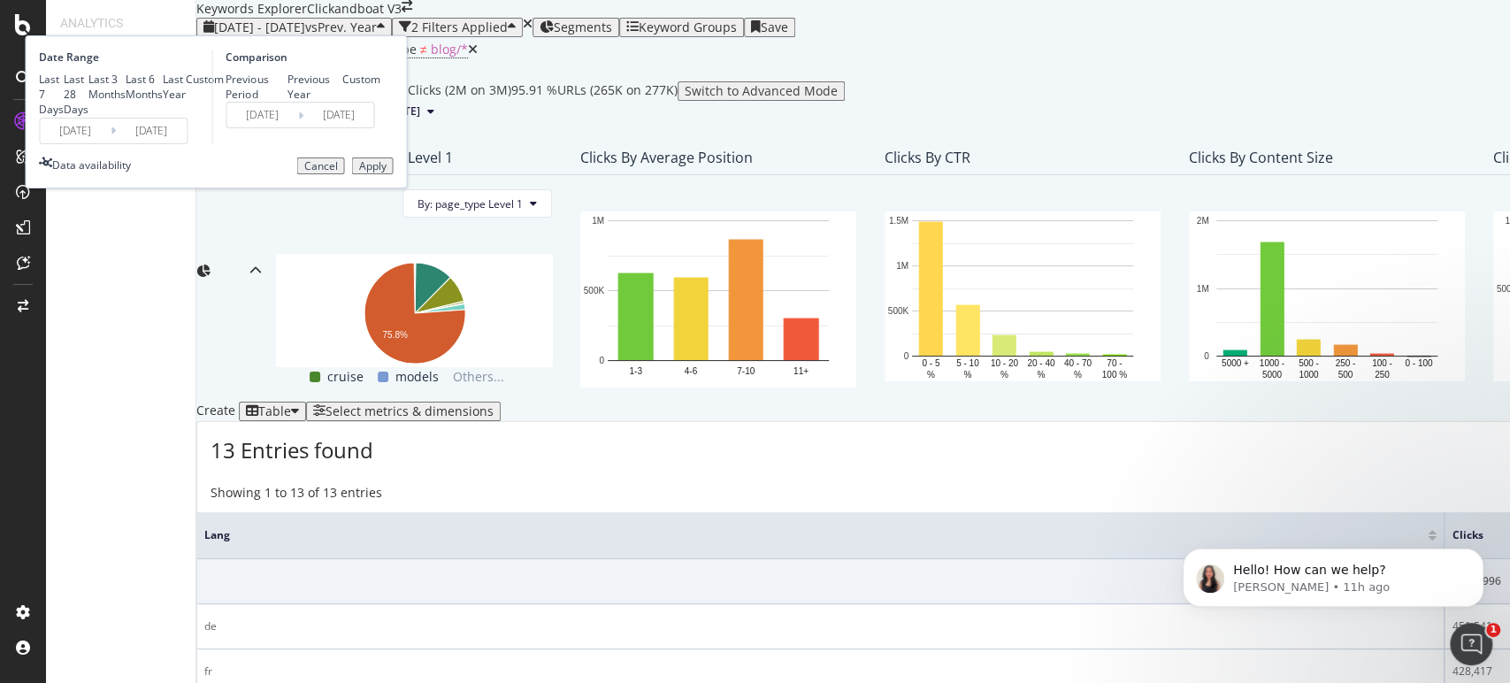
click at [186, 102] on div "Last Year" at bounding box center [174, 87] width 23 height 30
type input "2024/08/20"
type input "2025/08/19"
type input "2023/08/22"
type input "2024/08/20"
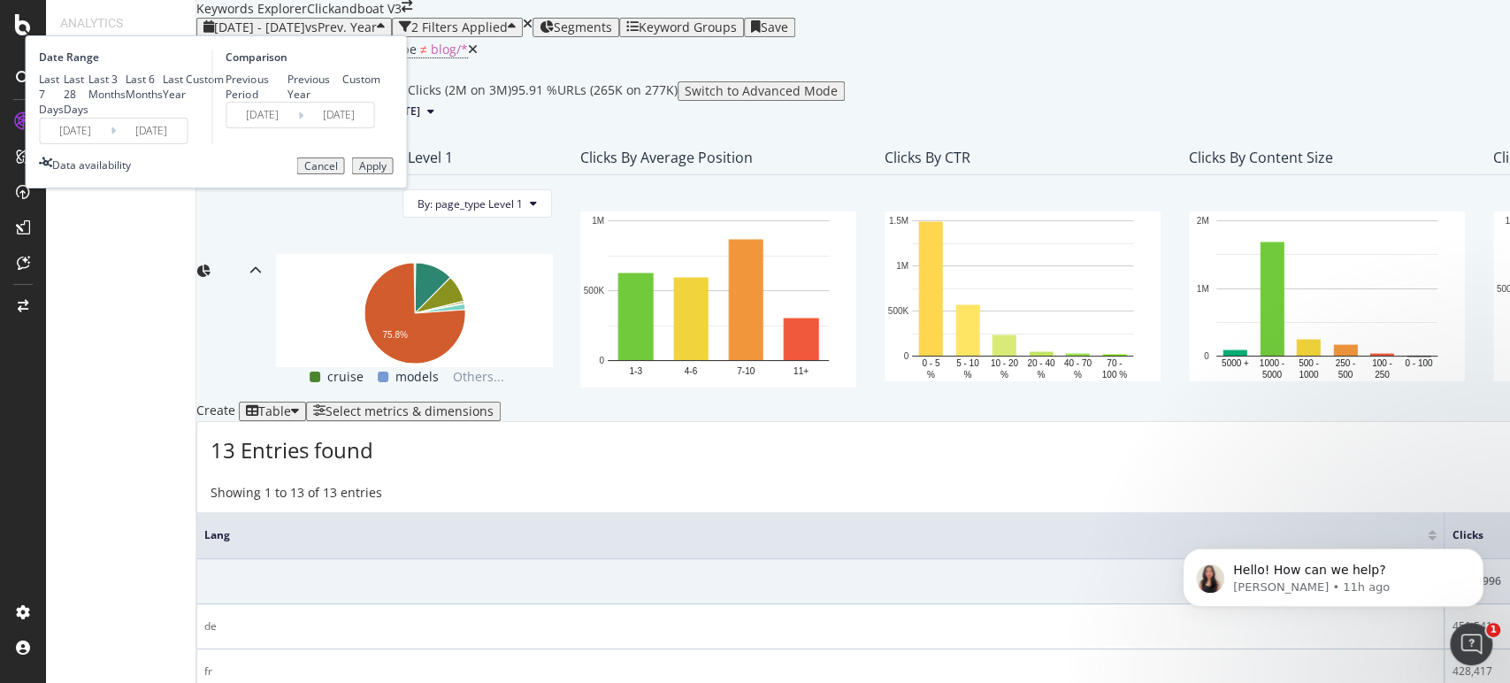
click at [386, 172] on div "Apply" at bounding box center [371, 166] width 27 height 12
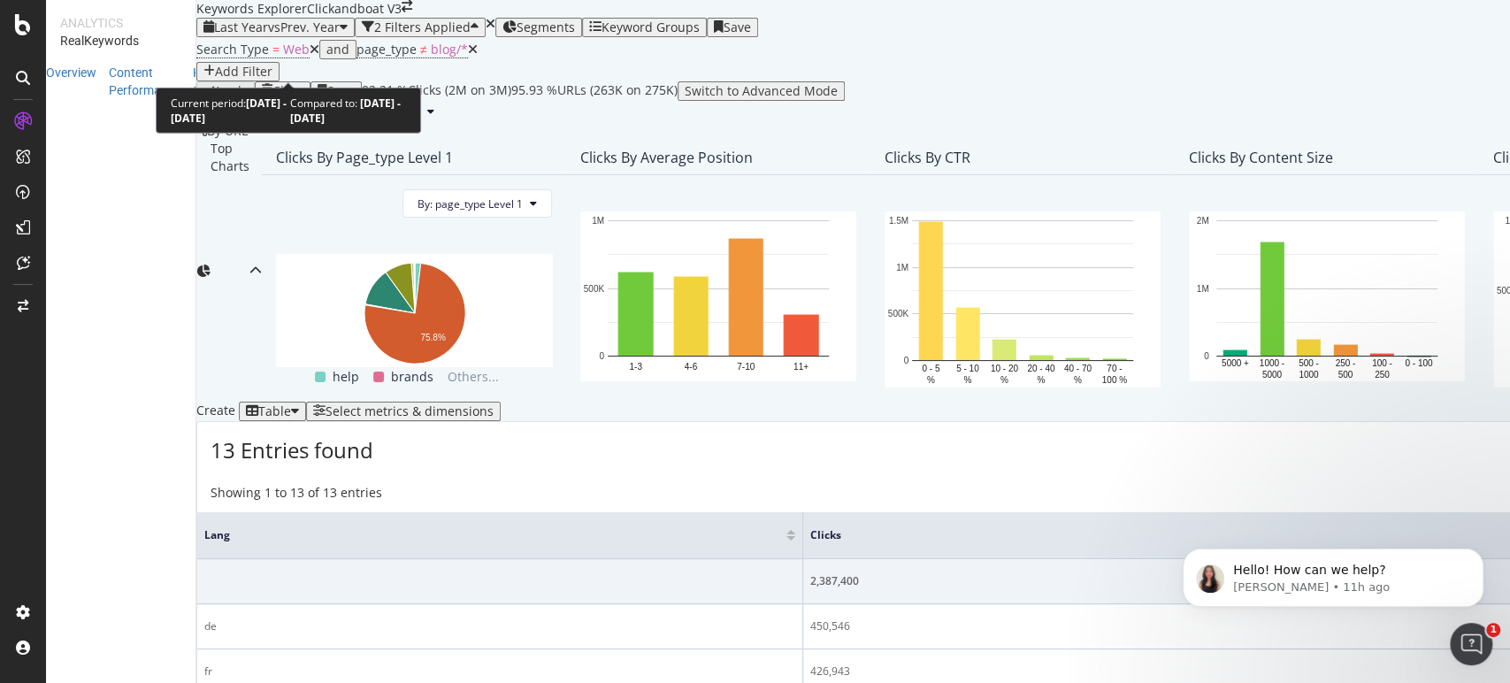
click at [285, 34] on div "Last Year vs Prev. Year" at bounding box center [277, 27] width 126 height 14
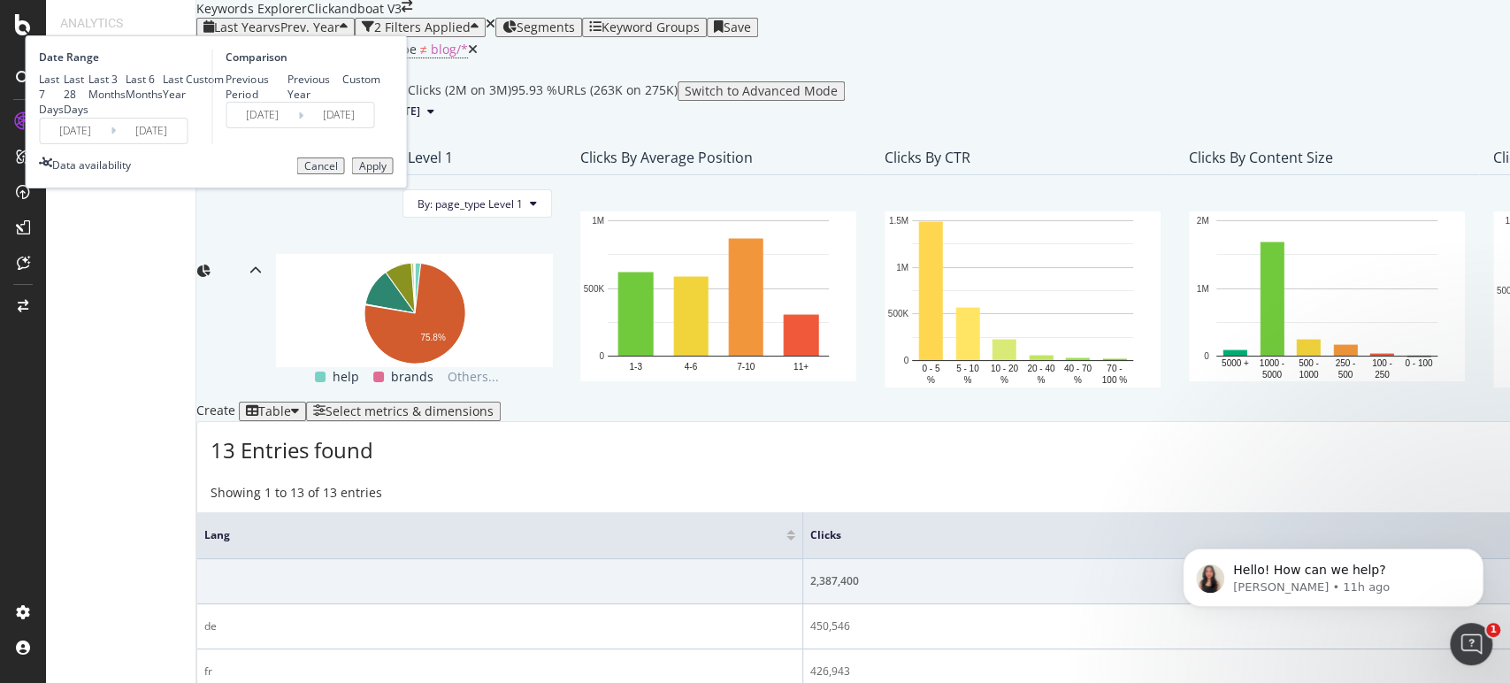
click at [187, 143] on input "2025/08/19" at bounding box center [151, 131] width 71 height 25
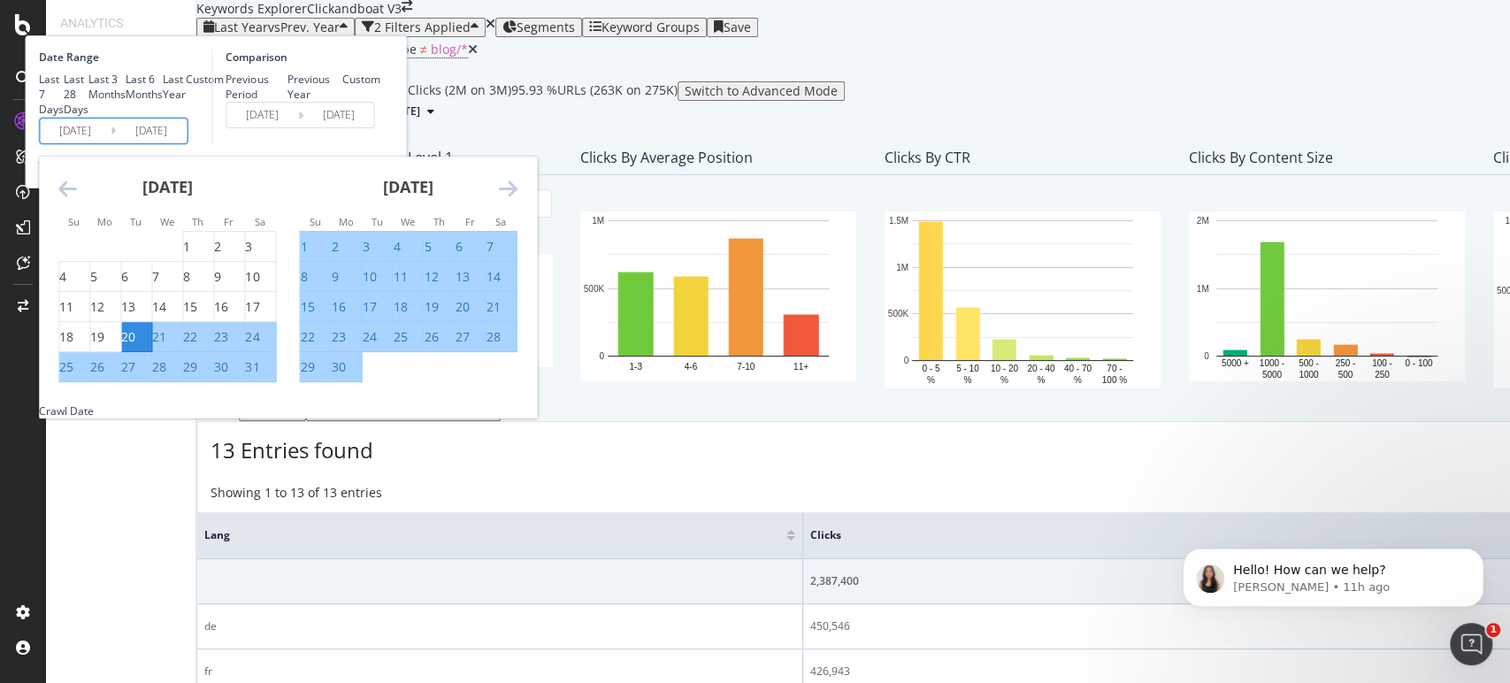
click at [379, 144] on div "Comparison Previous Period Previous Year Custom 2023/08/22 Navigate forward to …" at bounding box center [295, 97] width 168 height 95
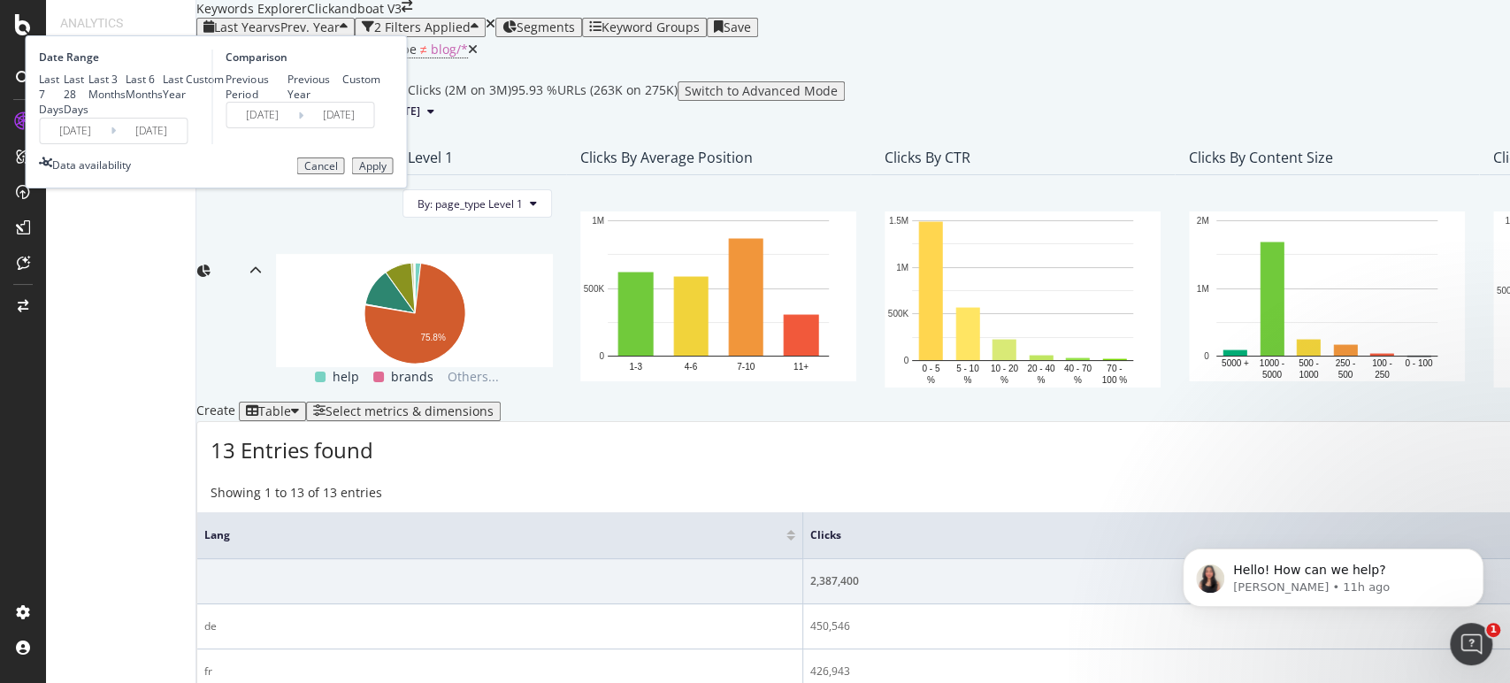
click at [386, 172] on div "Apply" at bounding box center [371, 166] width 27 height 12
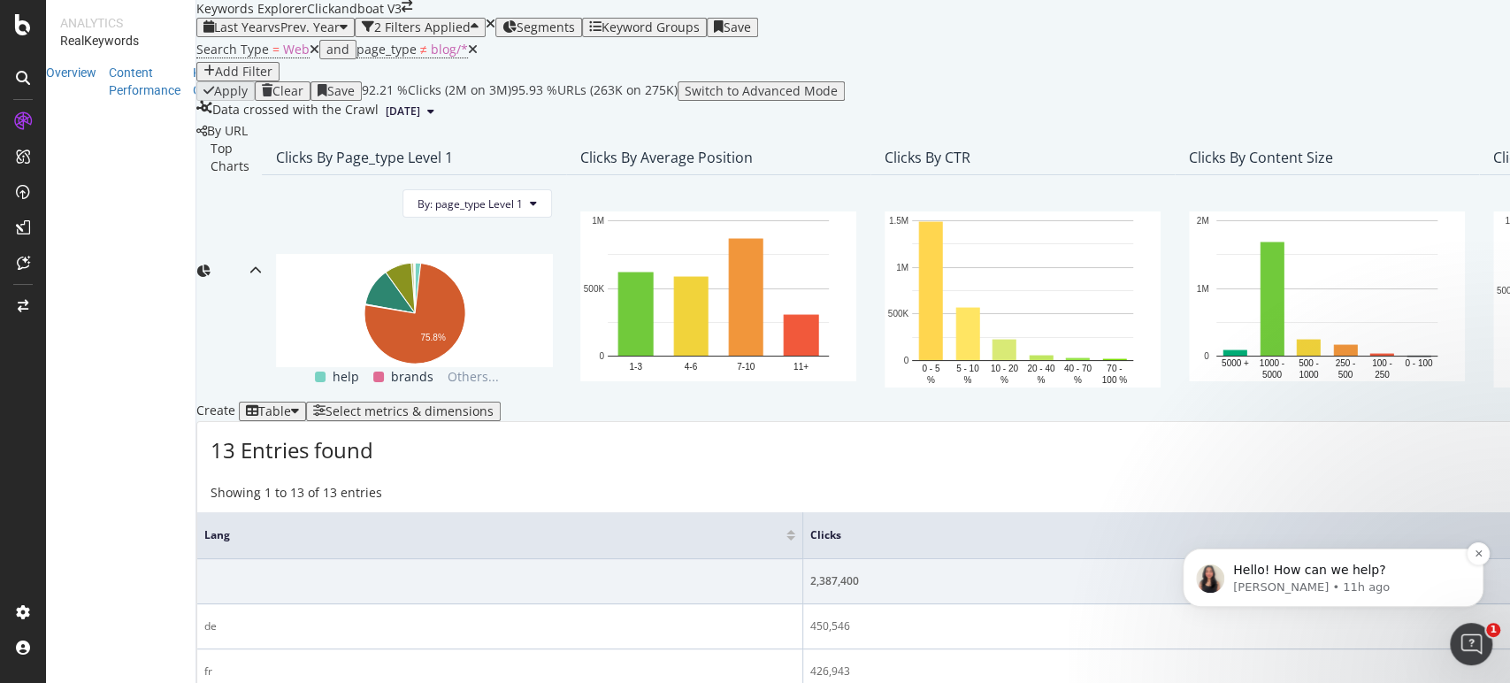
click at [1430, 567] on p "Hello! How can we help?" at bounding box center [1347, 571] width 228 height 18
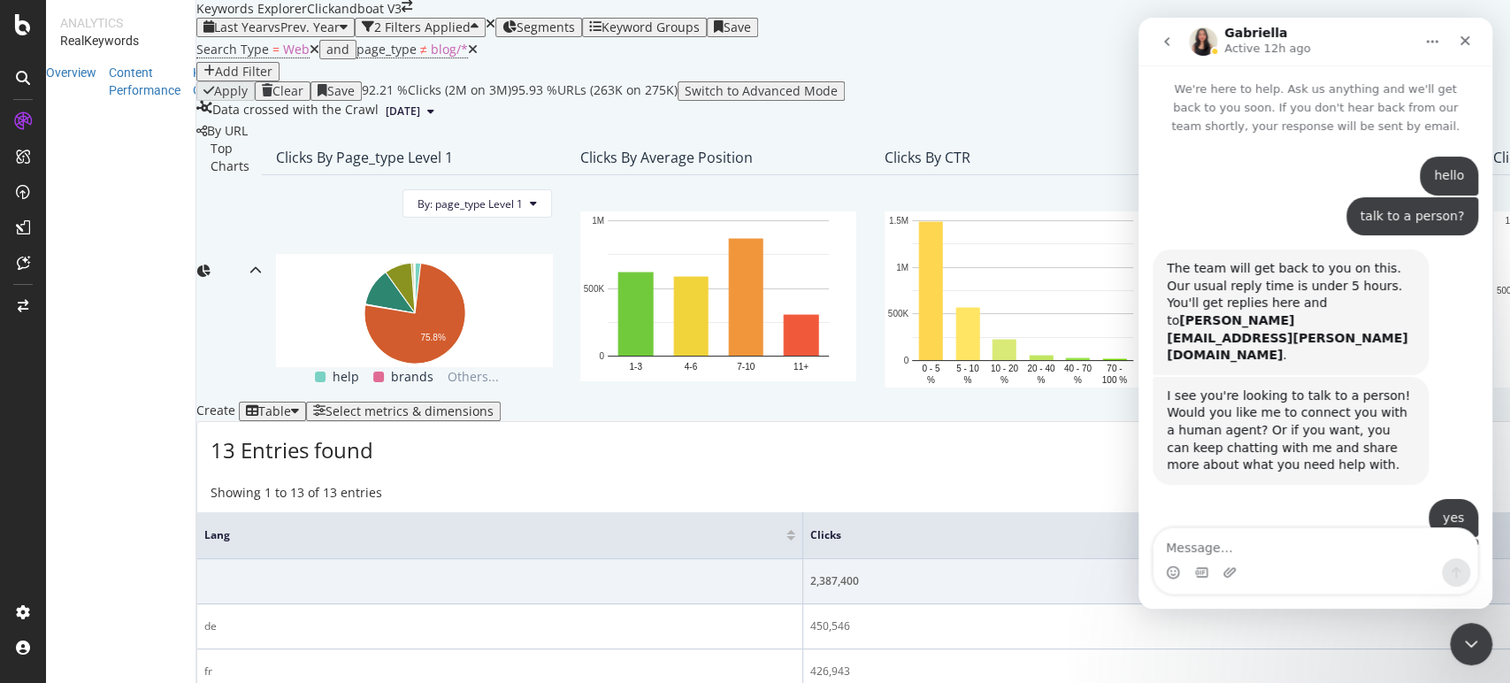
scroll to position [39, 0]
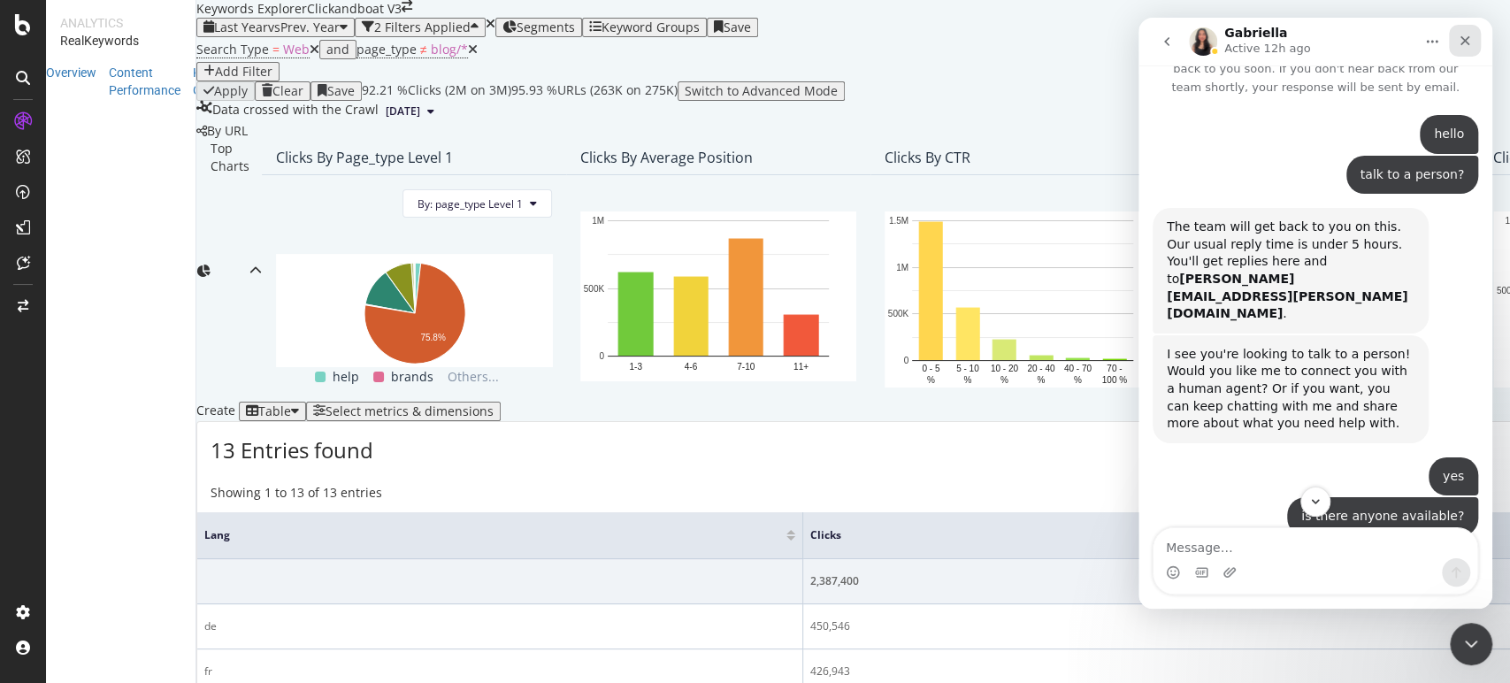
click at [1468, 37] on icon "Close" at bounding box center [1465, 41] width 14 height 14
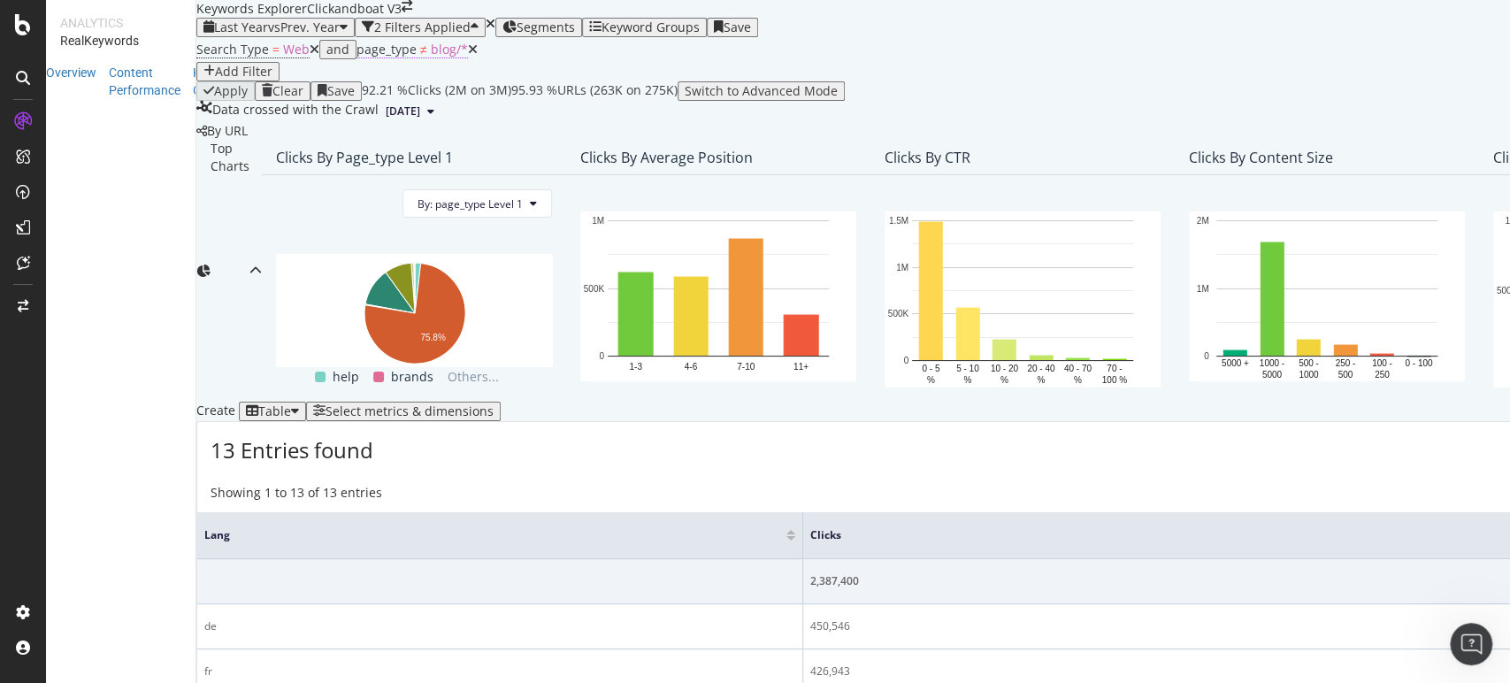
scroll to position [0, 0]
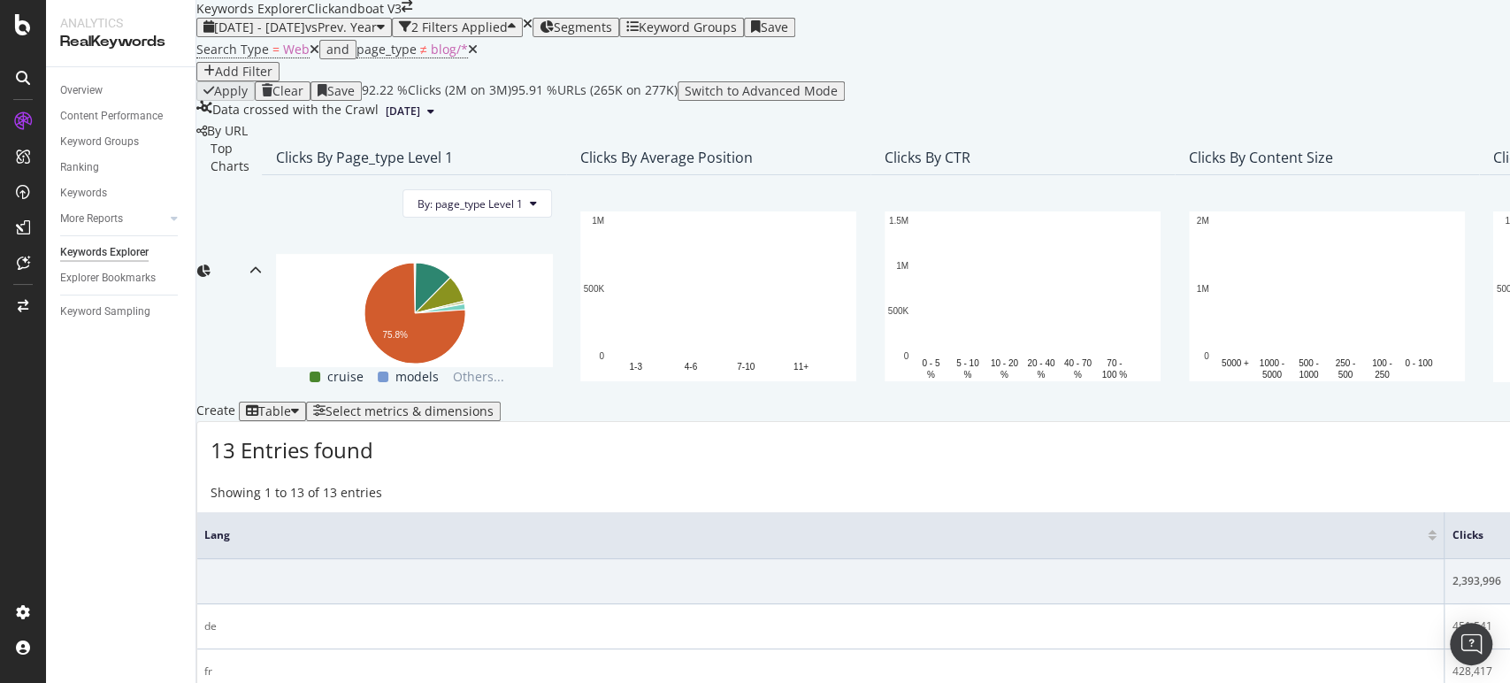
scroll to position [589, 0]
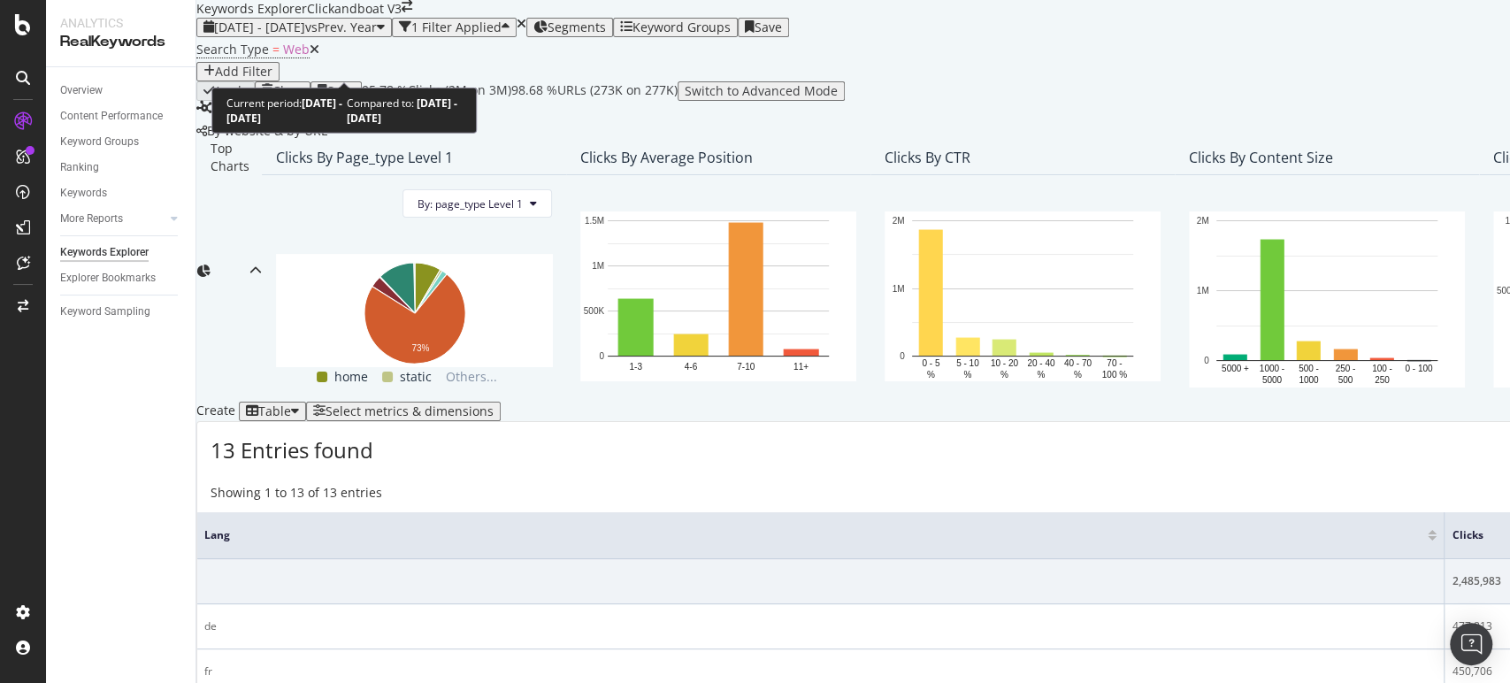
click at [385, 34] on div "2024 Aug. 19th - 2025 Aug. 18th vs Prev. Year" at bounding box center [293, 27] width 181 height 14
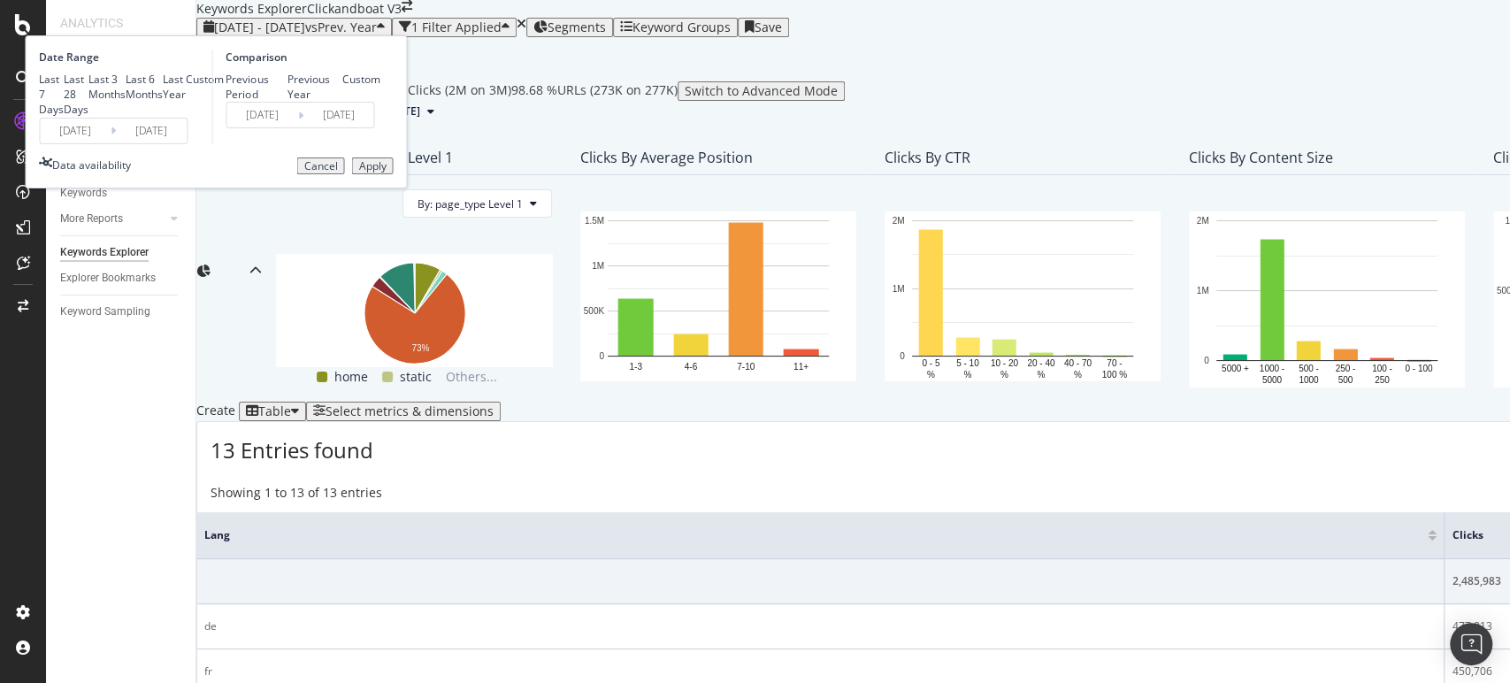
click at [186, 102] on div "Last Year" at bounding box center [174, 87] width 23 height 30
type input "2024/08/20"
type input "2025/08/19"
type input "2023/08/22"
type input "2024/08/20"
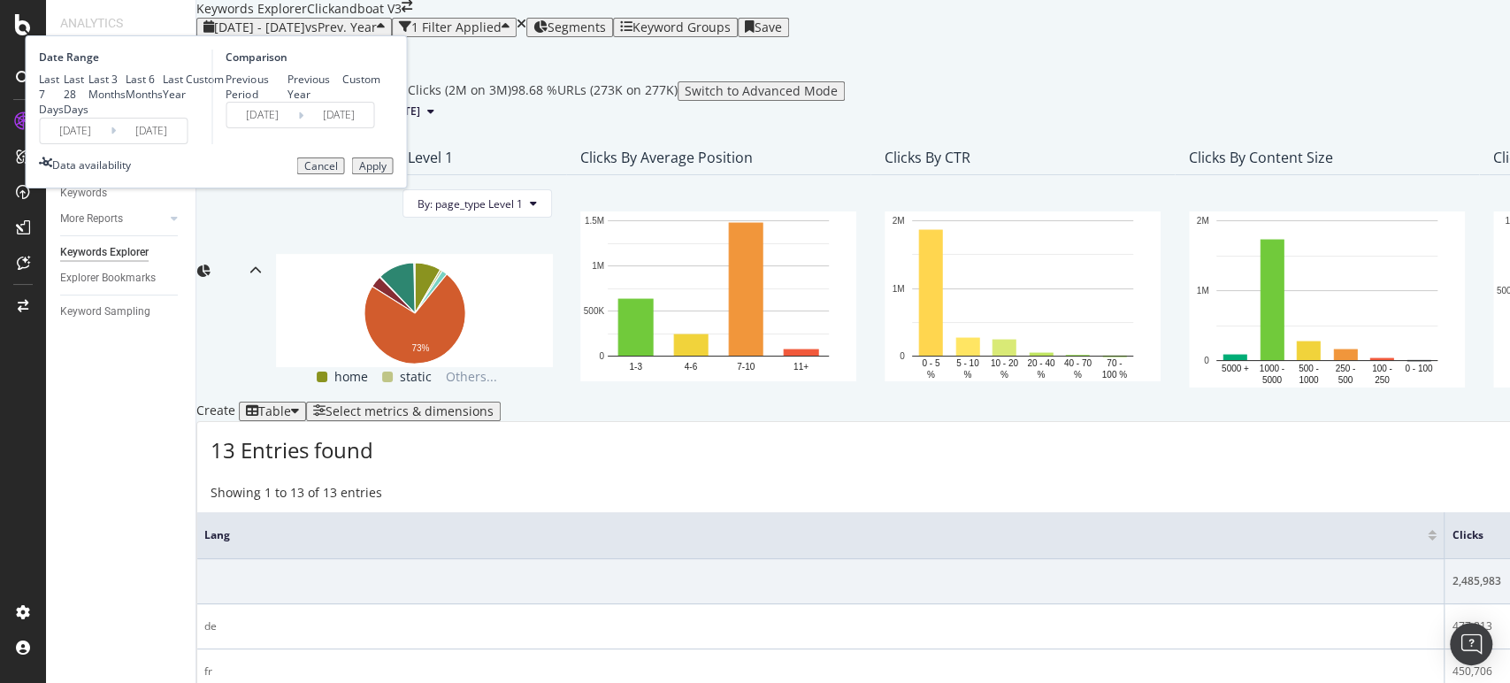
click at [187, 143] on input "2025/08/19" at bounding box center [151, 131] width 71 height 25
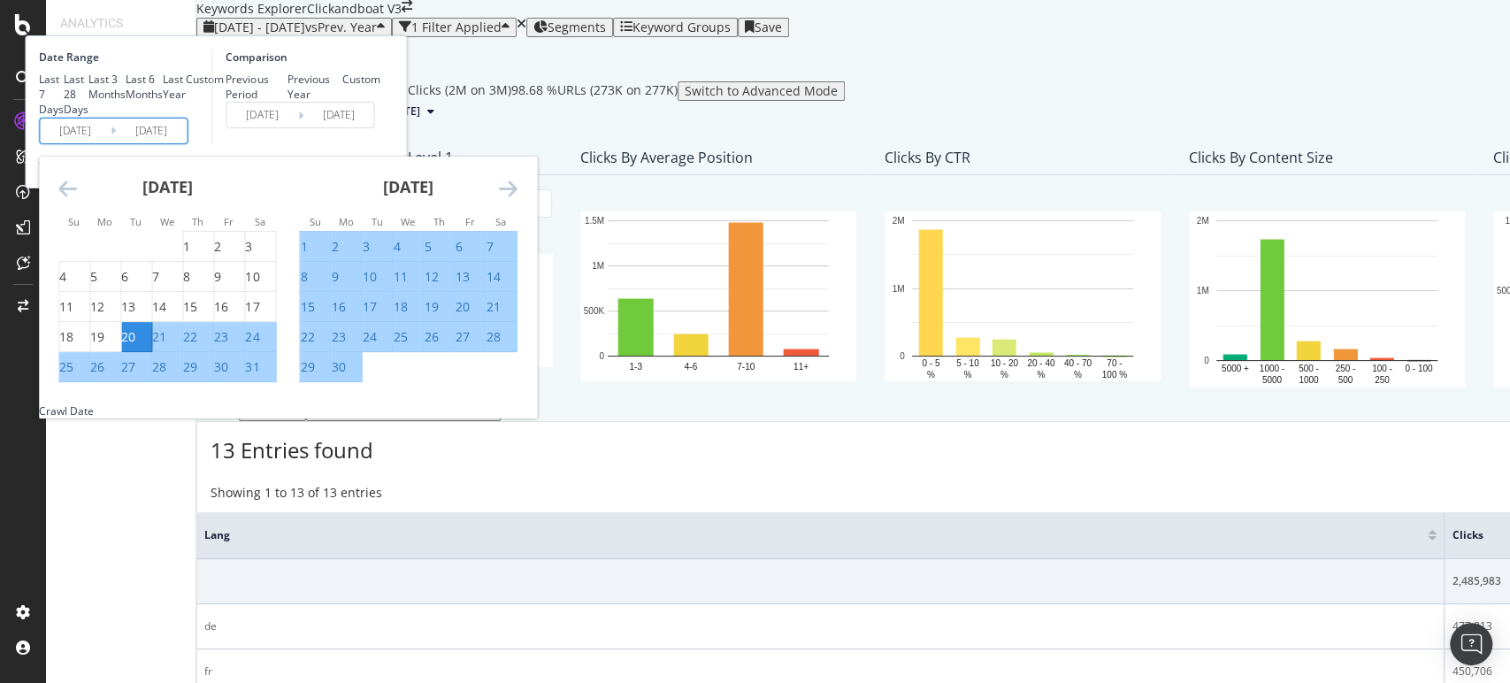
click at [187, 143] on input "2025/08/19" at bounding box center [151, 131] width 71 height 25
click at [517, 199] on icon "Move forward to switch to the next month." at bounding box center [507, 188] width 19 height 21
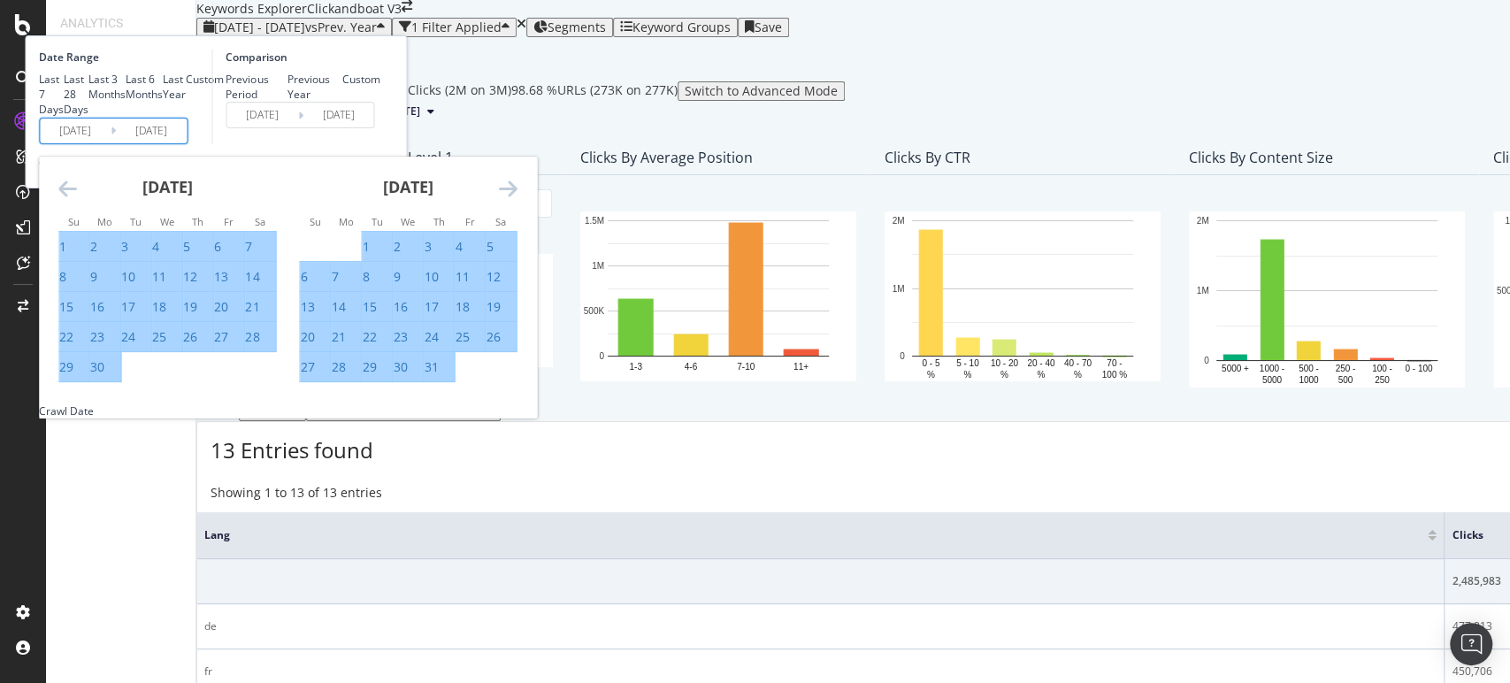
click at [517, 199] on icon "Move forward to switch to the next month." at bounding box center [507, 188] width 19 height 21
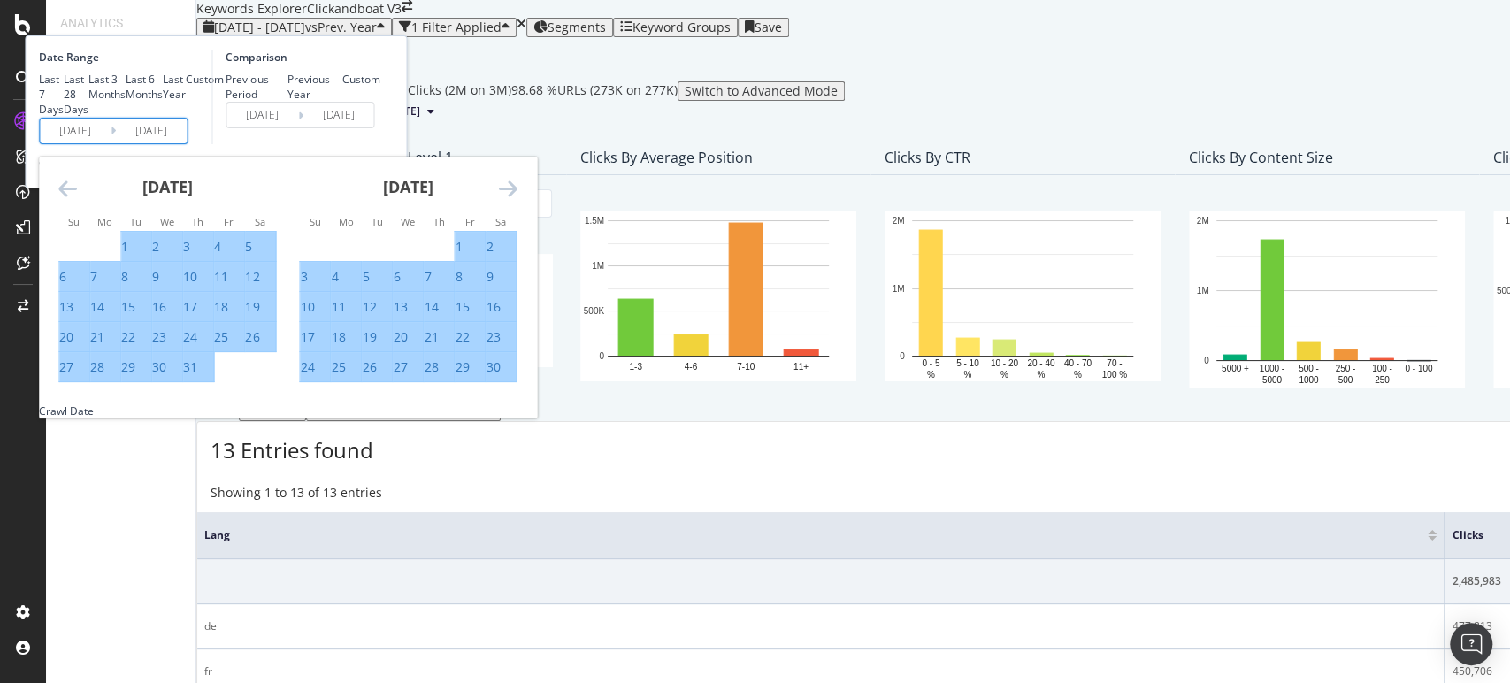
click at [517, 199] on icon "Move forward to switch to the next month." at bounding box center [507, 188] width 19 height 21
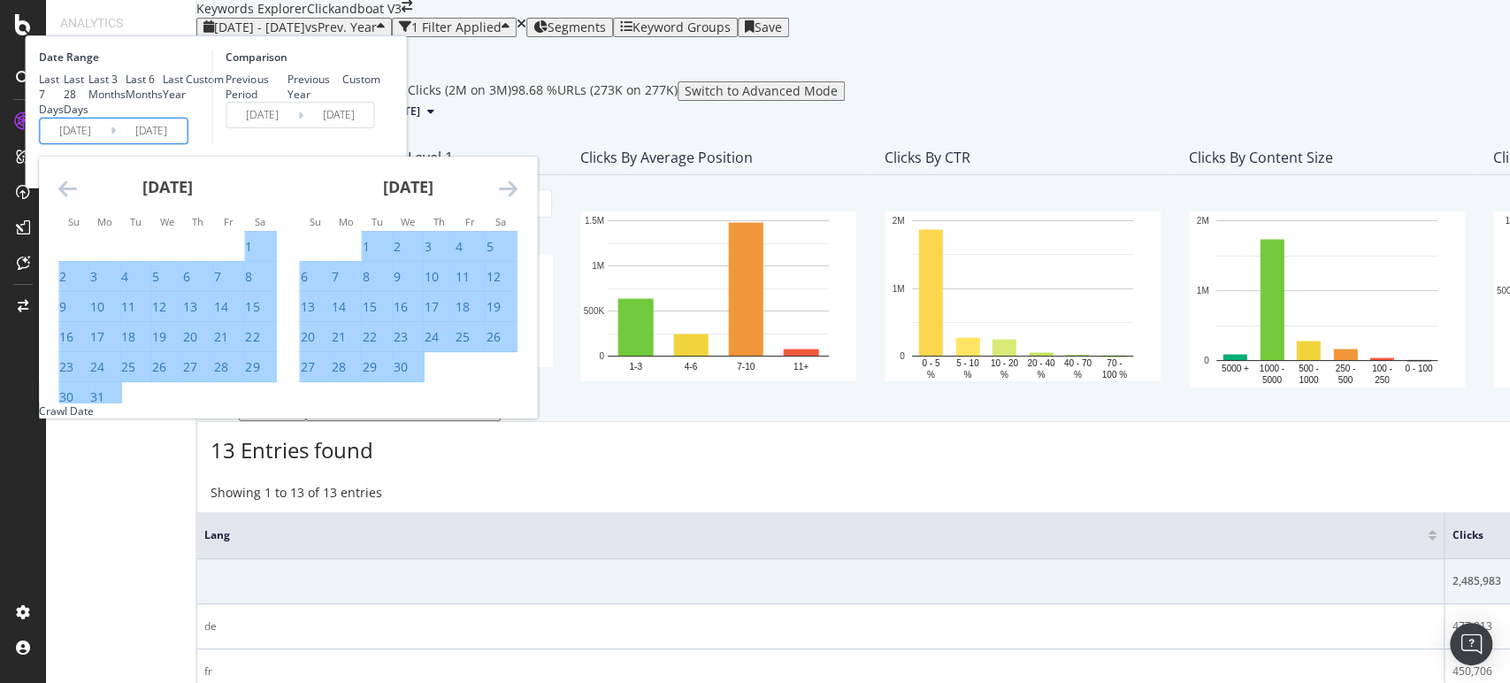
click at [517, 199] on icon "Move forward to switch to the next month." at bounding box center [507, 188] width 19 height 21
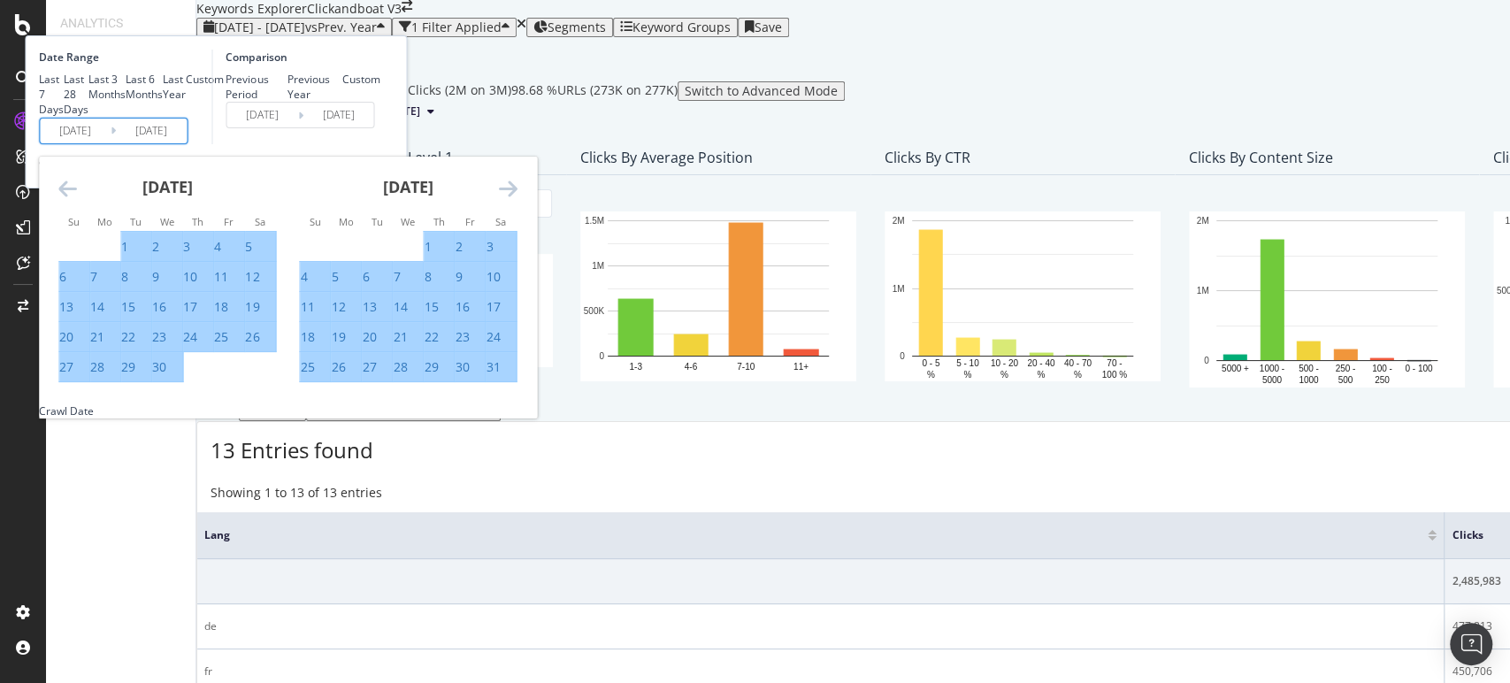
click at [517, 199] on icon "Move forward to switch to the next month." at bounding box center [507, 188] width 19 height 21
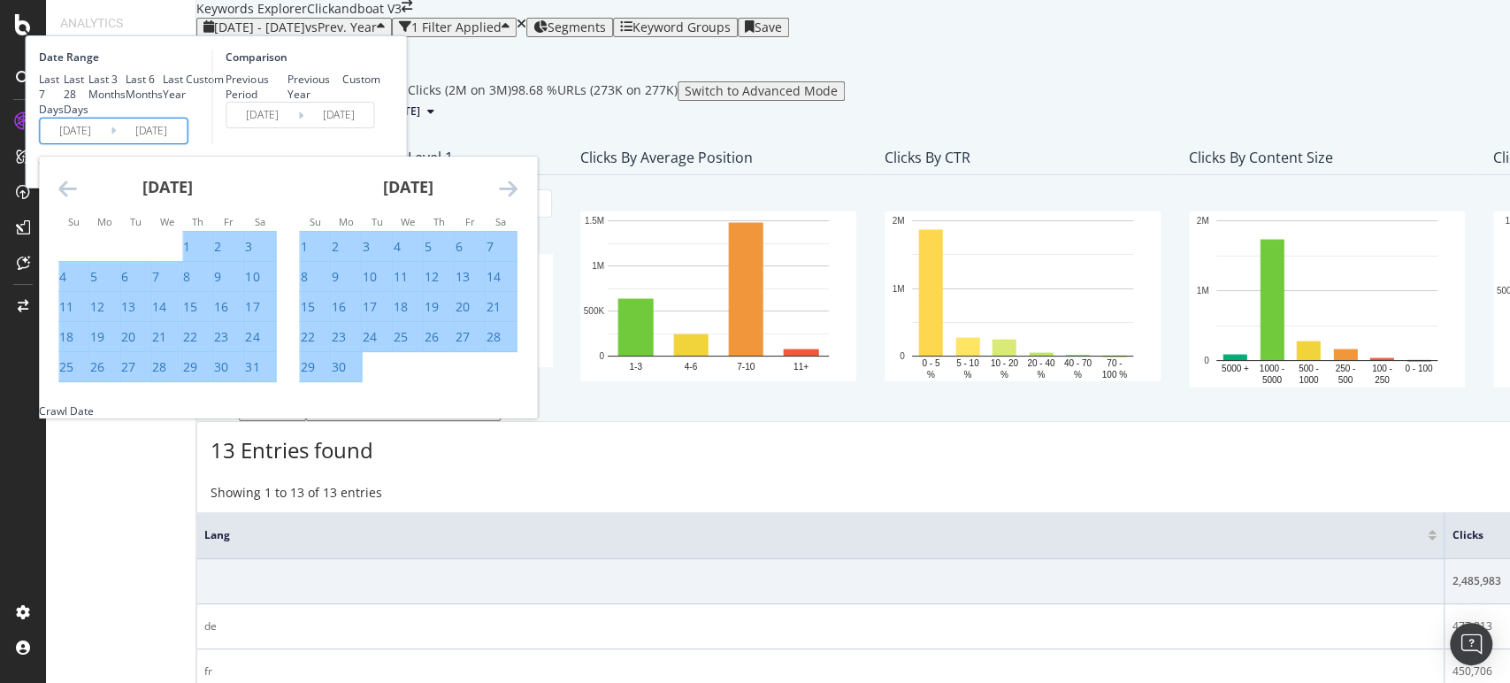
click at [517, 199] on icon "Move forward to switch to the next month." at bounding box center [507, 188] width 19 height 21
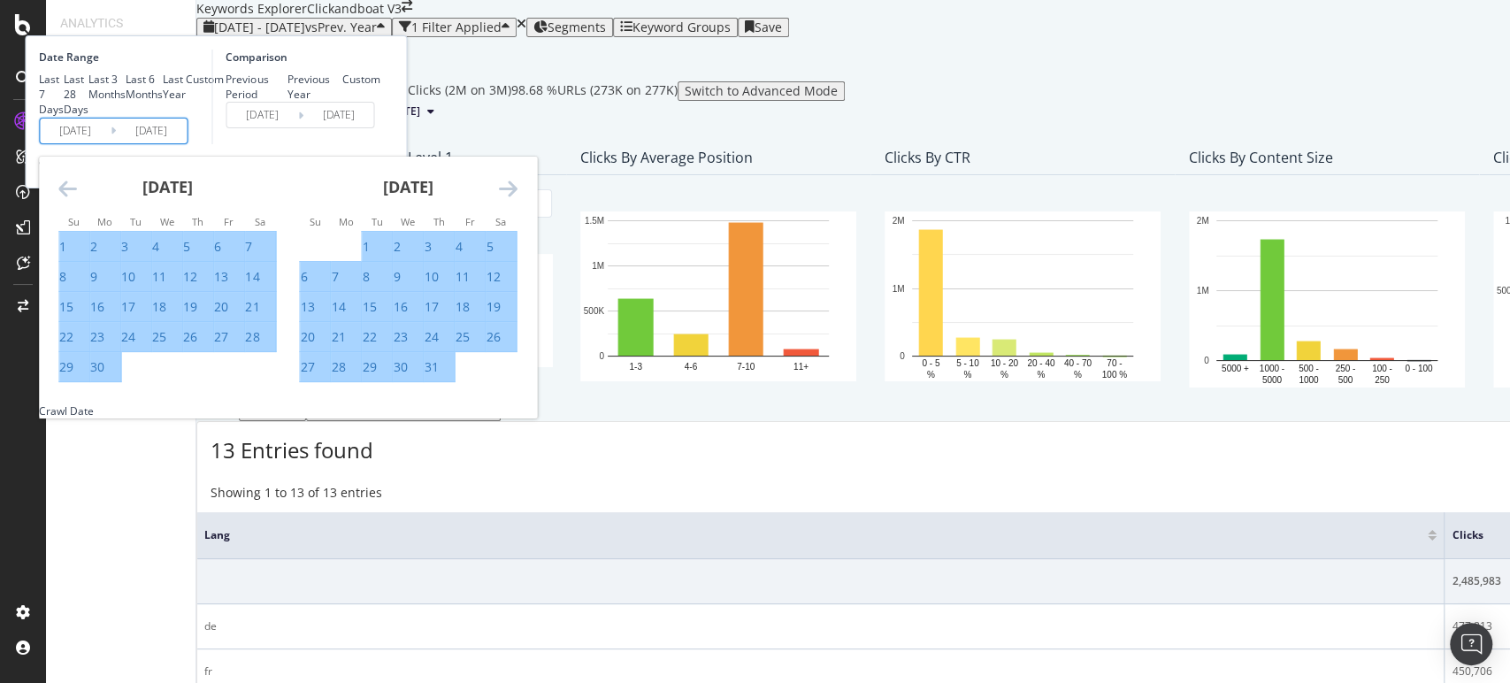
click at [517, 199] on icon "Move forward to switch to the next month." at bounding box center [507, 188] width 19 height 21
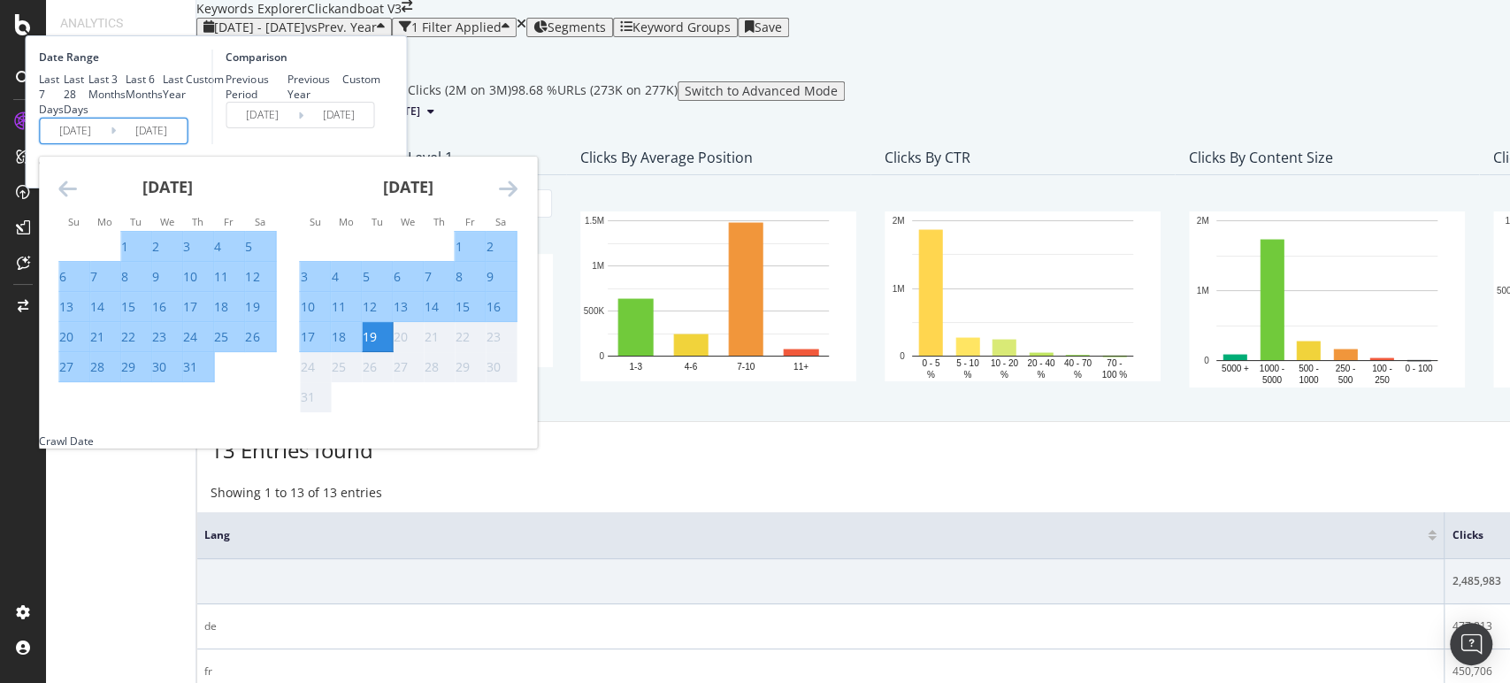
click at [517, 199] on icon "Move forward to switch to the next month." at bounding box center [507, 188] width 19 height 21
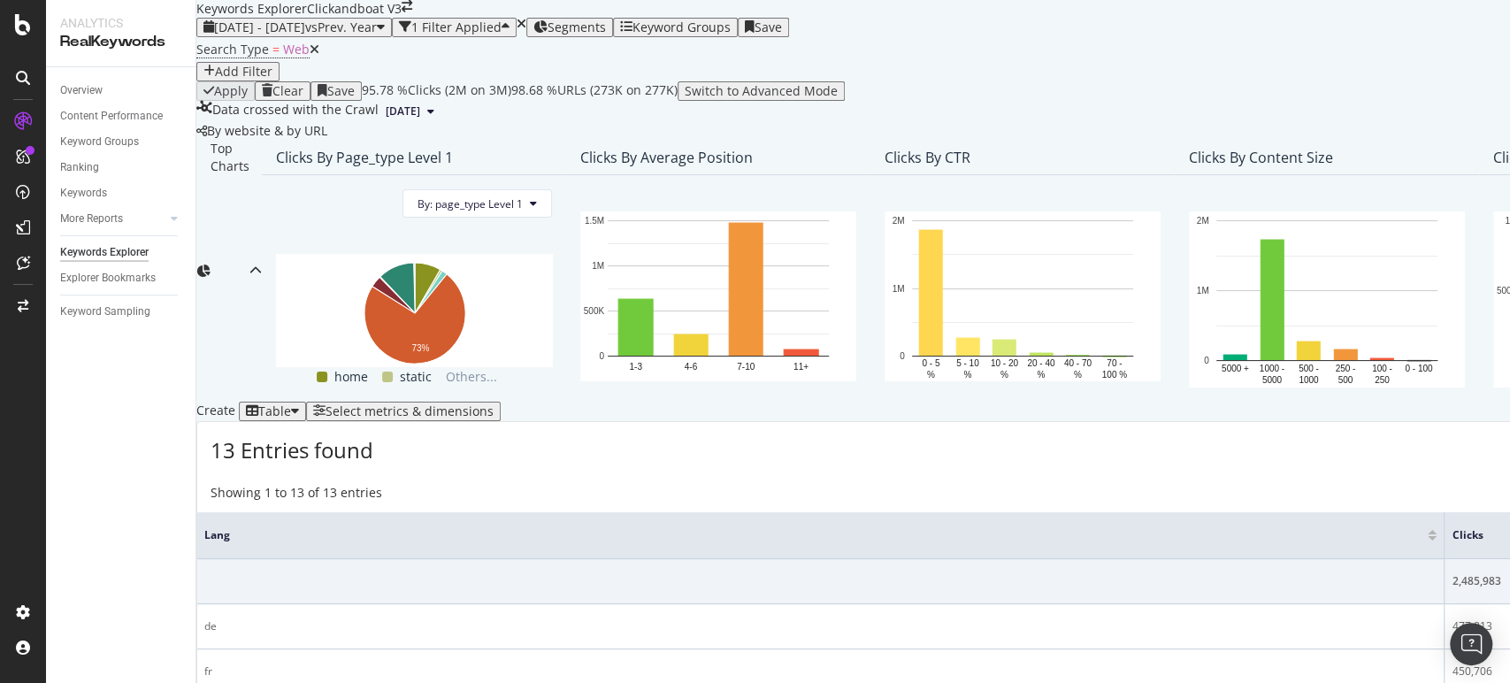
click at [892, 140] on div "By website & by URL" at bounding box center [1480, 131] width 2569 height 18
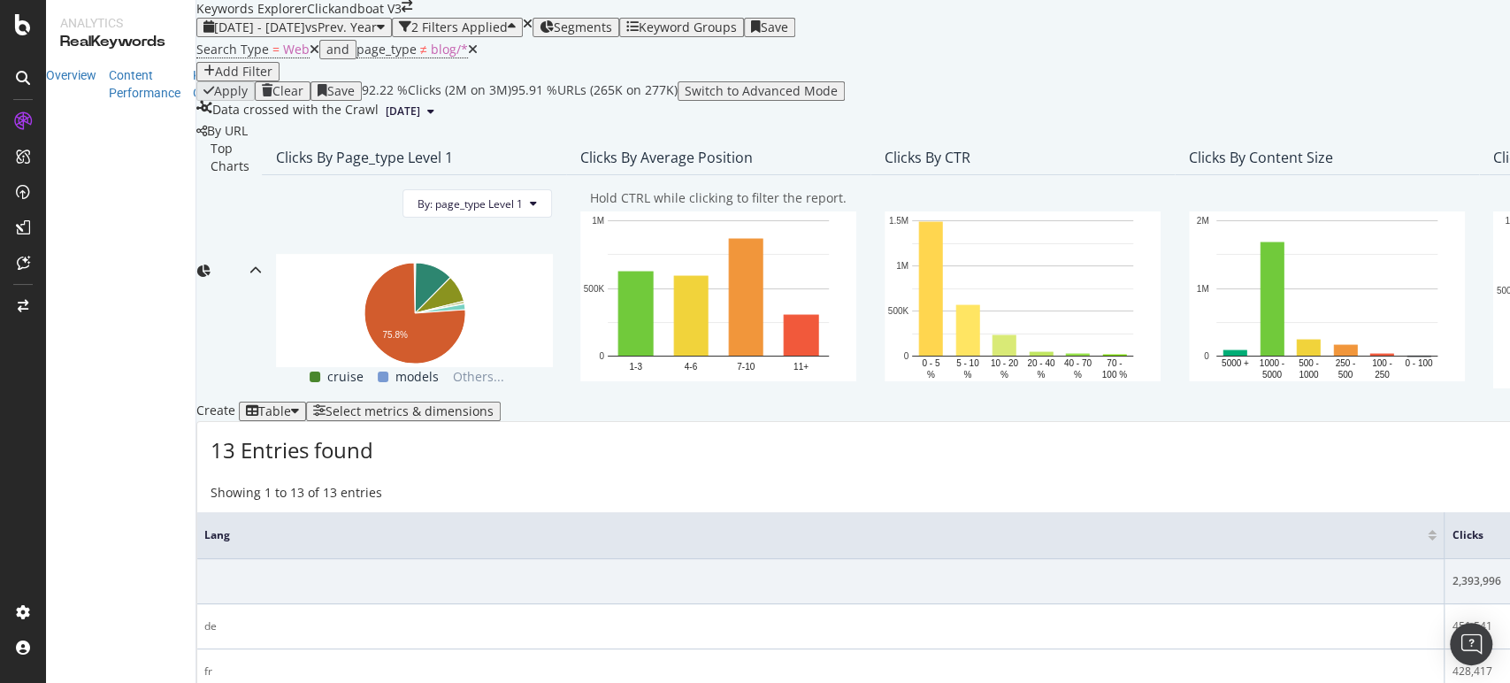
scroll to position [589, 0]
